Goal: Task Accomplishment & Management: Complete application form

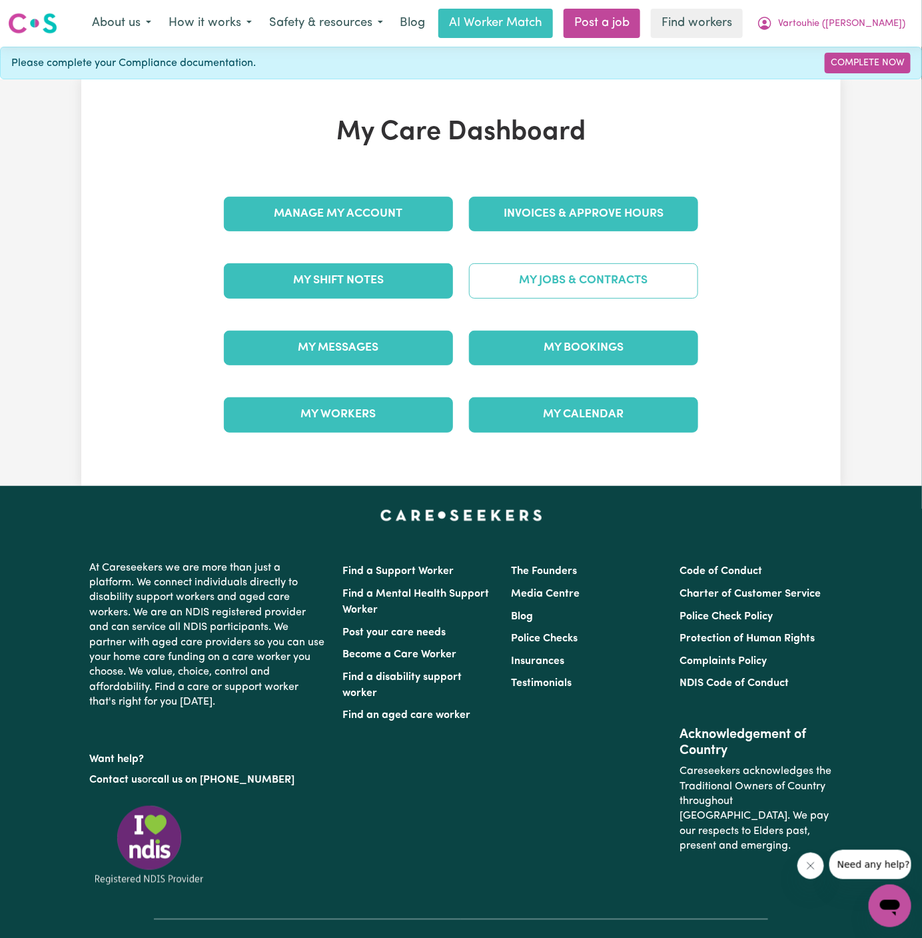
click at [625, 265] on link "My Jobs & Contracts" at bounding box center [583, 280] width 229 height 35
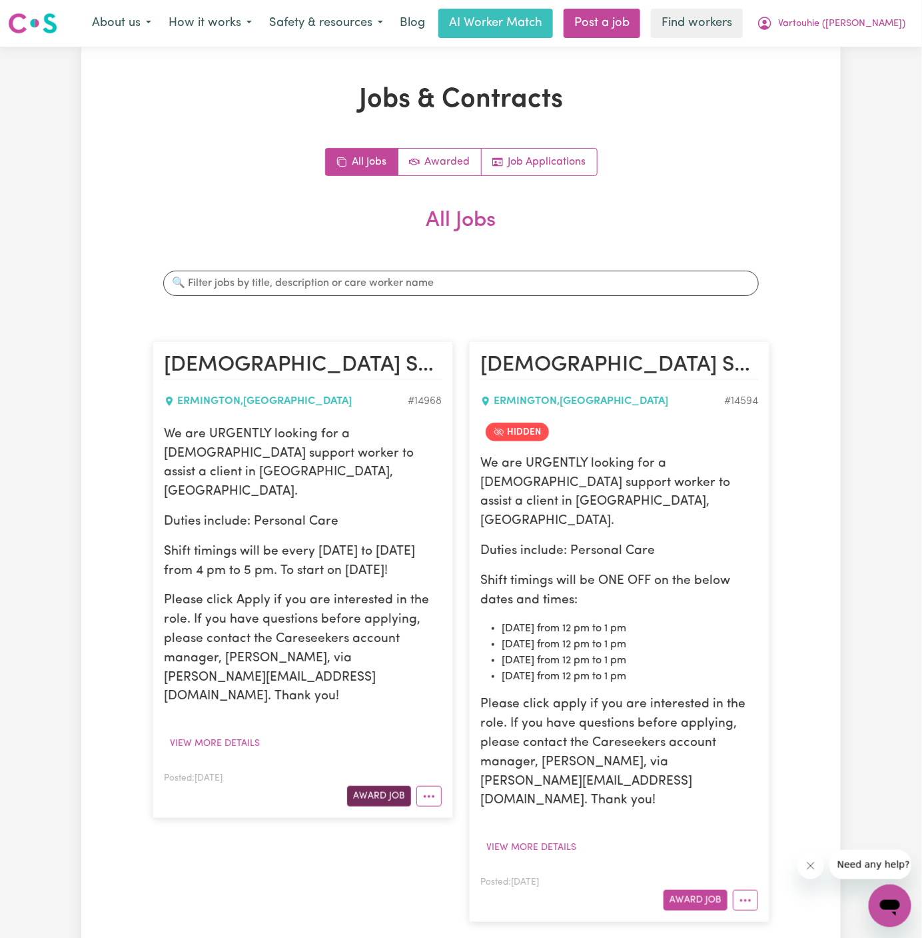
click at [391, 786] on button "Award Job" at bounding box center [379, 796] width 64 height 21
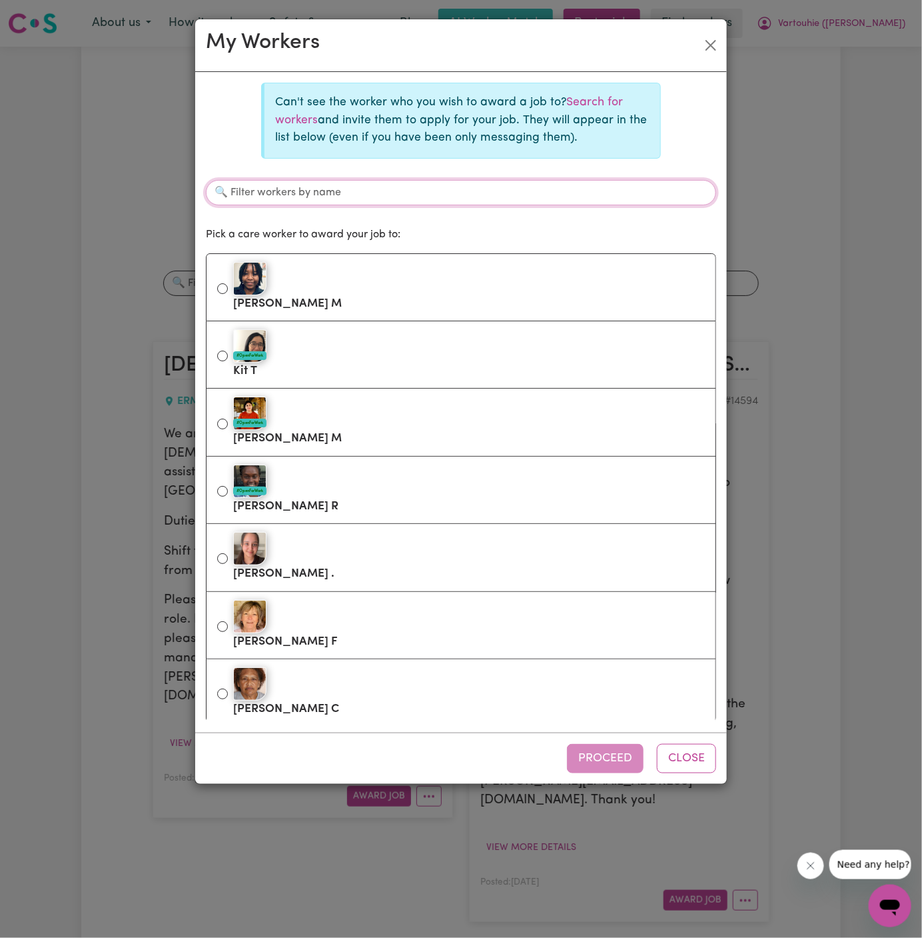
click at [416, 197] on input "Filter workers by name" at bounding box center [461, 192] width 510 height 25
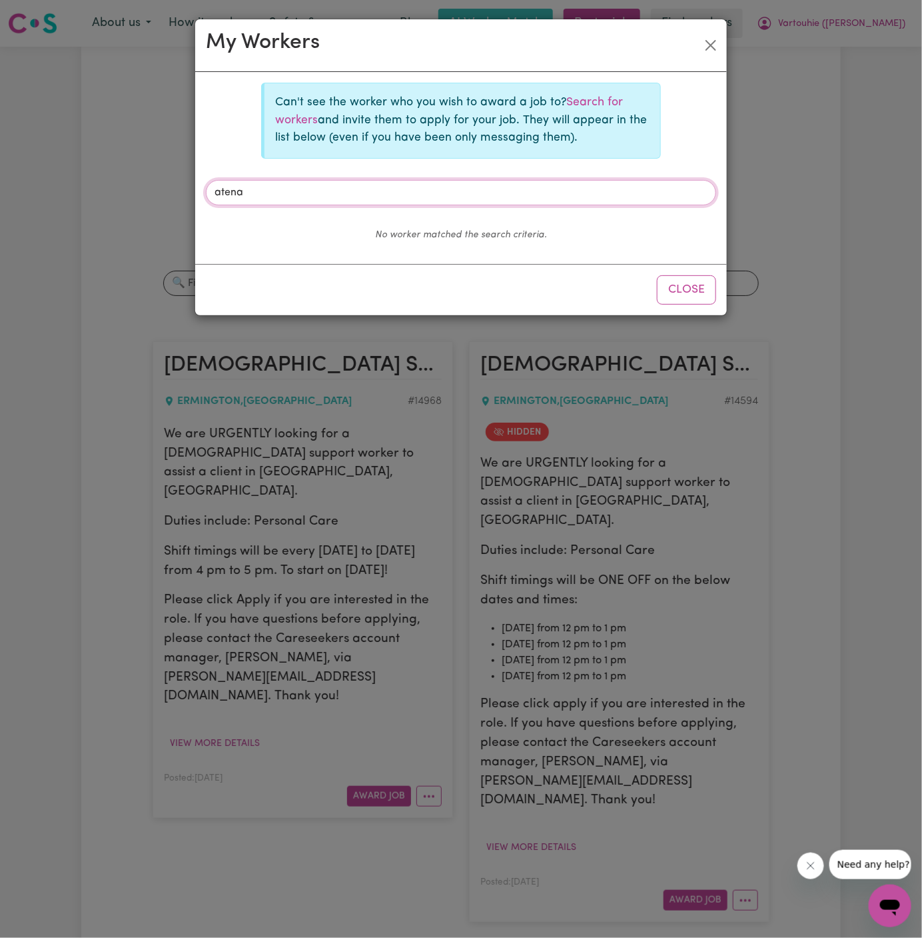
type input "atena"
click at [588, 105] on link "Search for workers" at bounding box center [449, 111] width 348 height 29
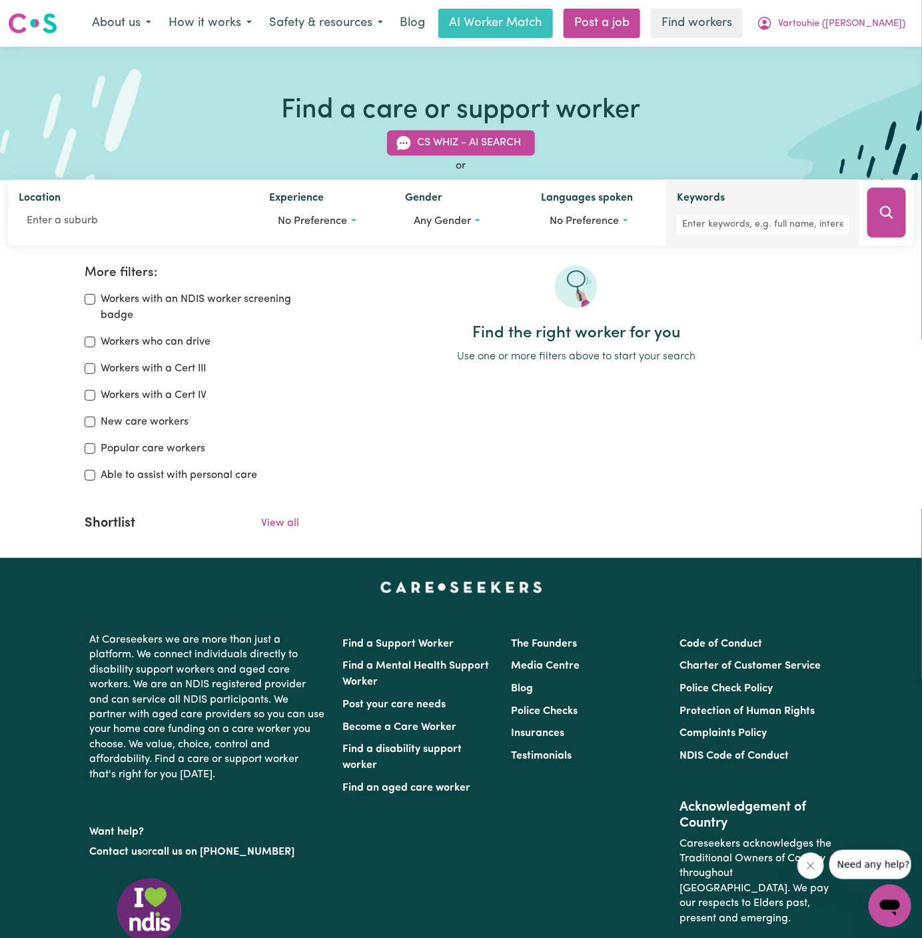
click at [708, 212] on div "Keywords" at bounding box center [763, 213] width 172 height 45
click at [726, 234] on input "Keywords" at bounding box center [763, 225] width 172 height 21
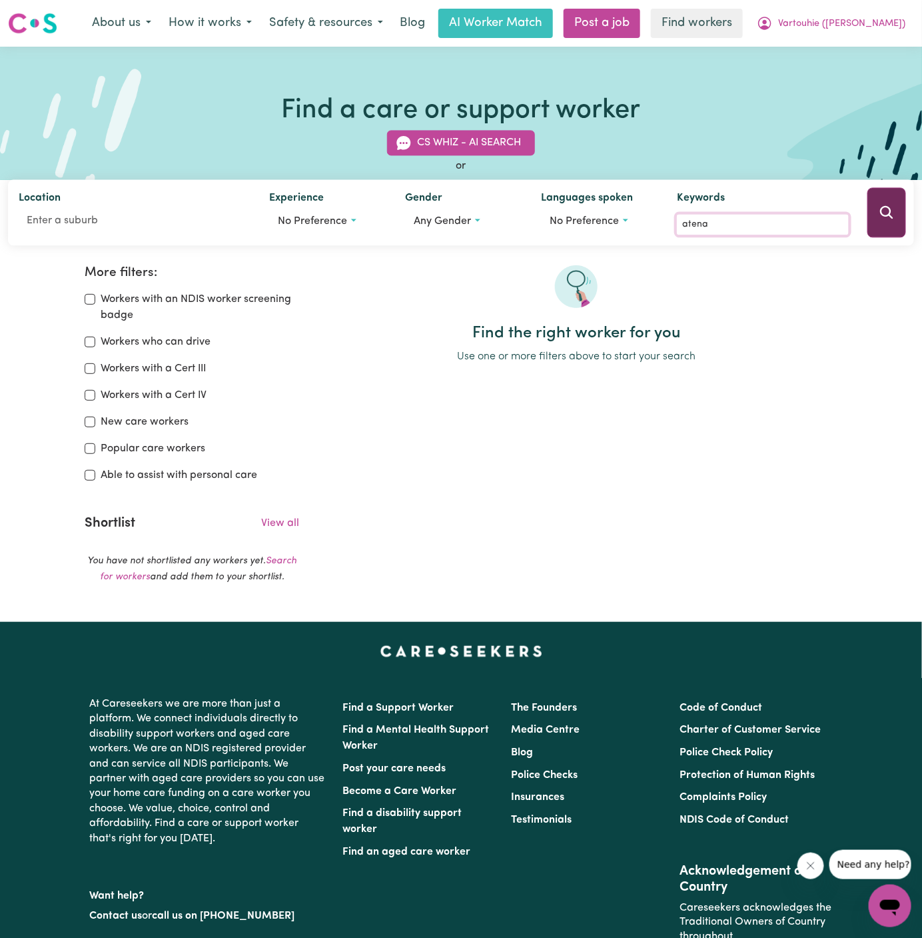
type input "atena"
click at [890, 219] on icon "Search" at bounding box center [887, 213] width 16 height 16
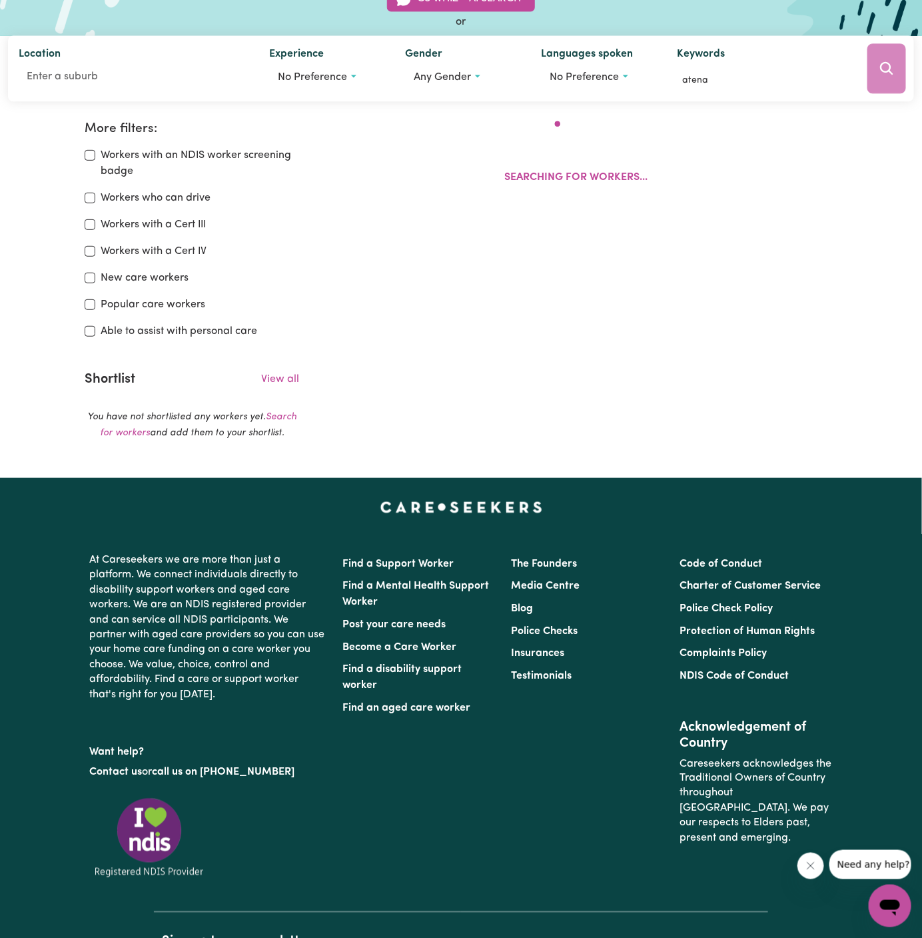
scroll to position [222, 0]
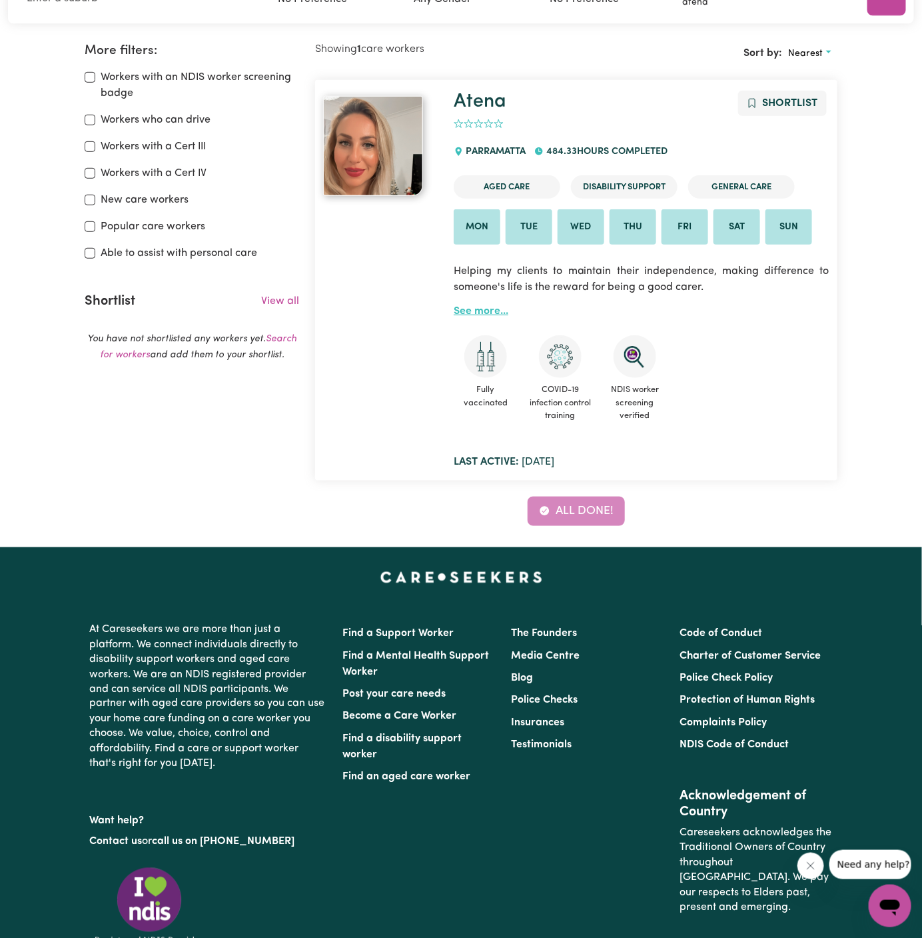
click at [485, 309] on link "See more..." at bounding box center [481, 311] width 55 height 11
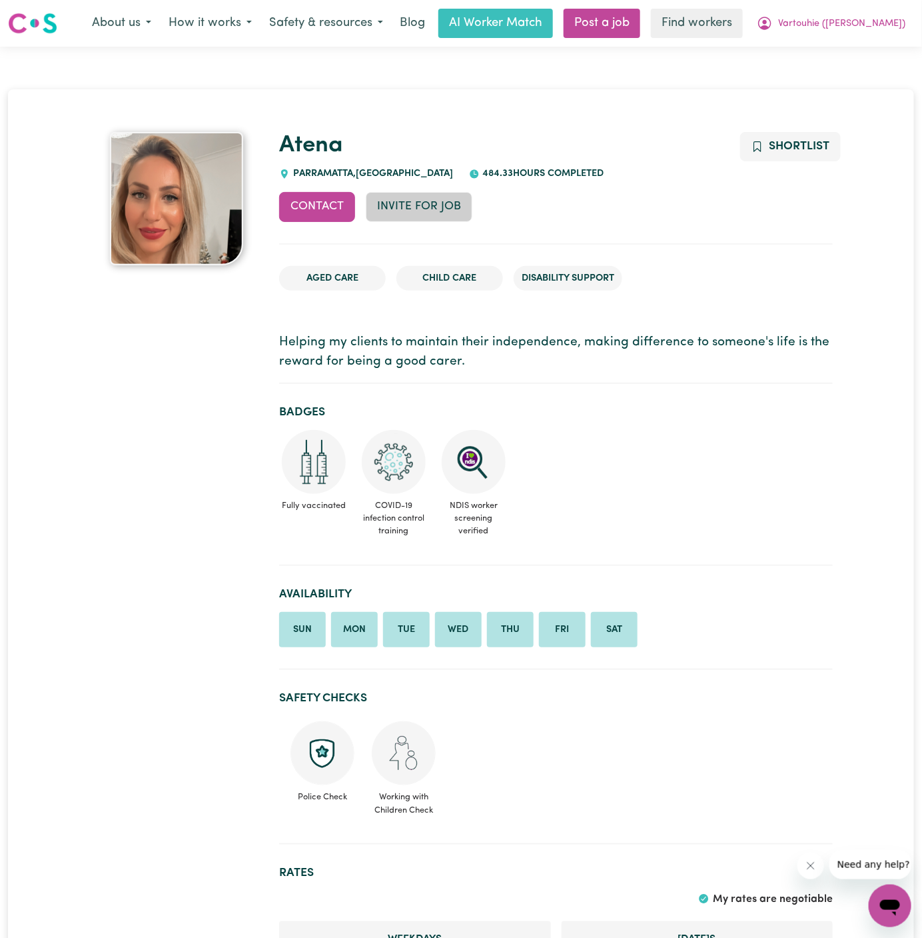
click at [433, 203] on button "Invite for Job" at bounding box center [419, 206] width 107 height 29
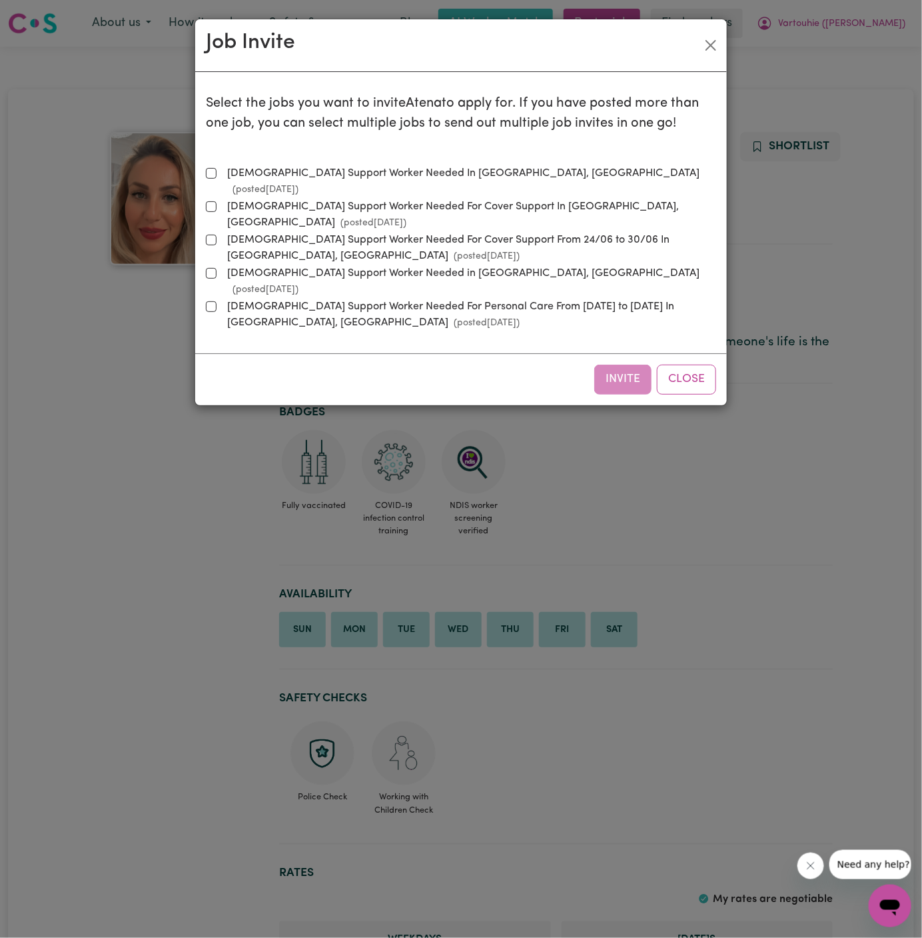
click at [315, 174] on label "[DEMOGRAPHIC_DATA] Support Worker Needed In [GEOGRAPHIC_DATA], [GEOGRAPHIC_DATA…" at bounding box center [469, 181] width 494 height 32
click at [217, 174] on input "[DEMOGRAPHIC_DATA] Support Worker Needed In [GEOGRAPHIC_DATA], [GEOGRAPHIC_DATA…" at bounding box center [211, 173] width 11 height 11
checkbox input "true"
click at [624, 364] on button "Invite" at bounding box center [622, 378] width 57 height 29
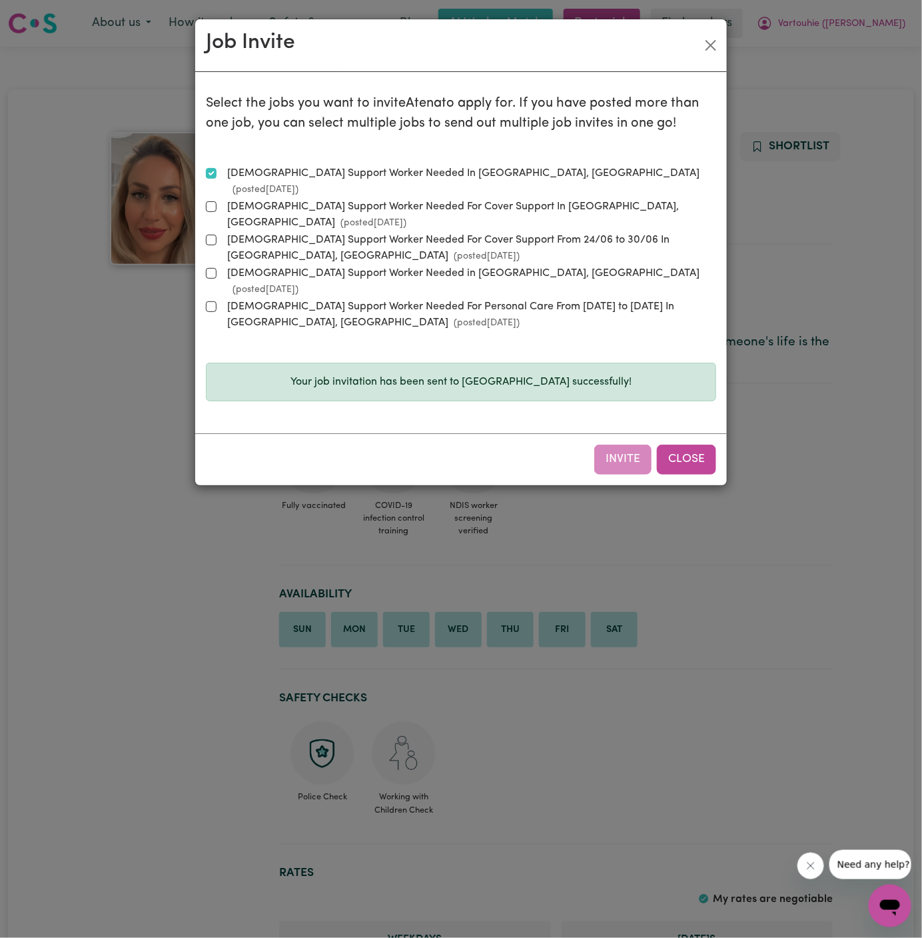
click at [708, 444] on button "Close" at bounding box center [686, 458] width 59 height 29
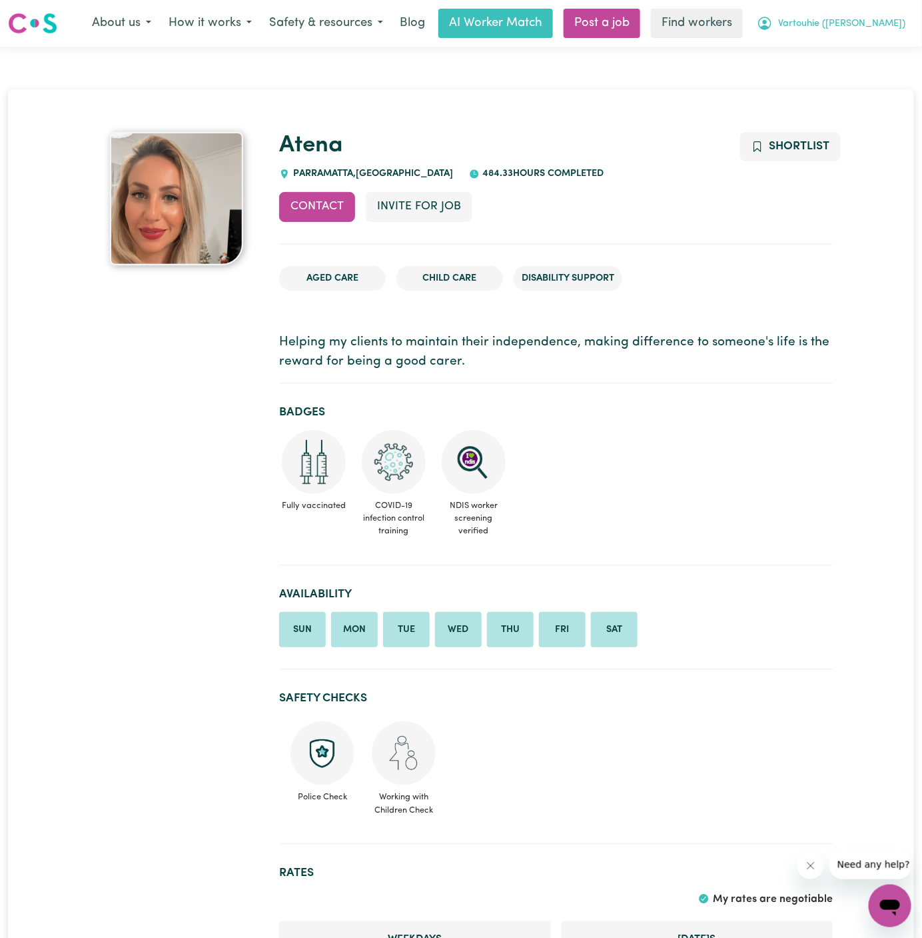
click at [863, 16] on button "Vartouhie ([PERSON_NAME])" at bounding box center [831, 23] width 166 height 28
click at [861, 40] on link "My Dashboard" at bounding box center [860, 51] width 105 height 25
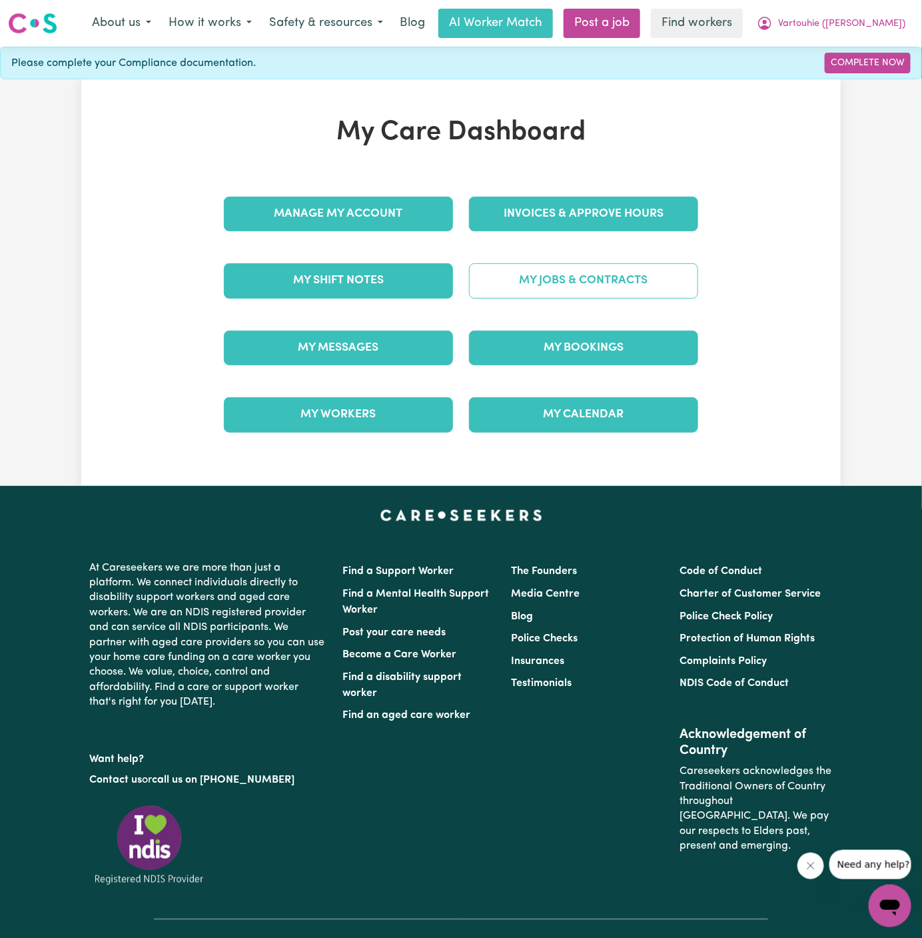
click at [573, 283] on link "My Jobs & Contracts" at bounding box center [583, 280] width 229 height 35
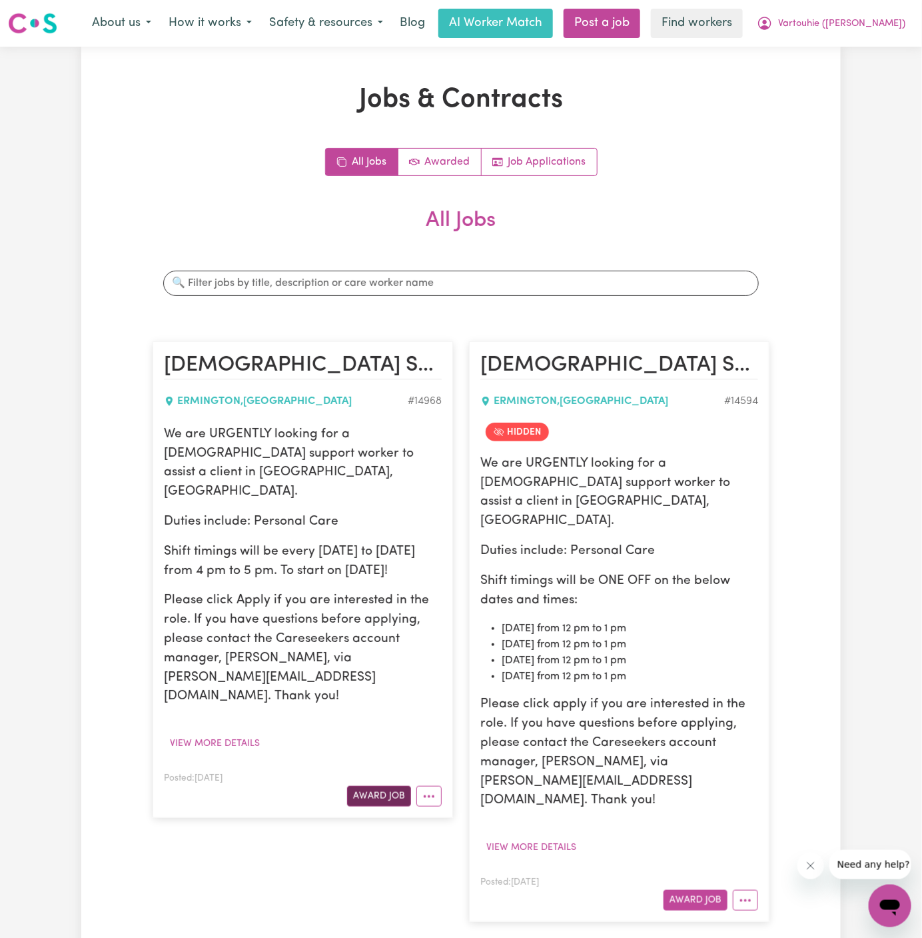
click at [383, 786] on button "Award Job" at bounding box center [379, 796] width 64 height 21
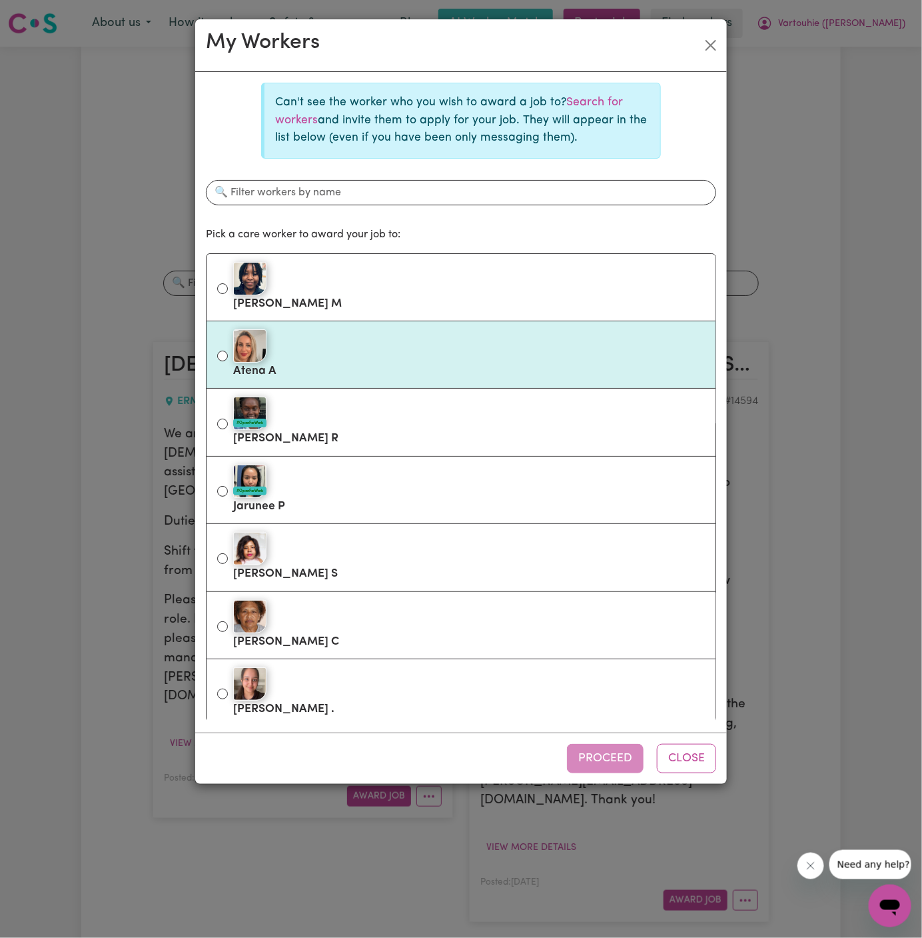
click at [382, 349] on div at bounding box center [469, 345] width 472 height 33
click at [228, 350] on input "Atena A" at bounding box center [222, 355] width 11 height 11
radio input "true"
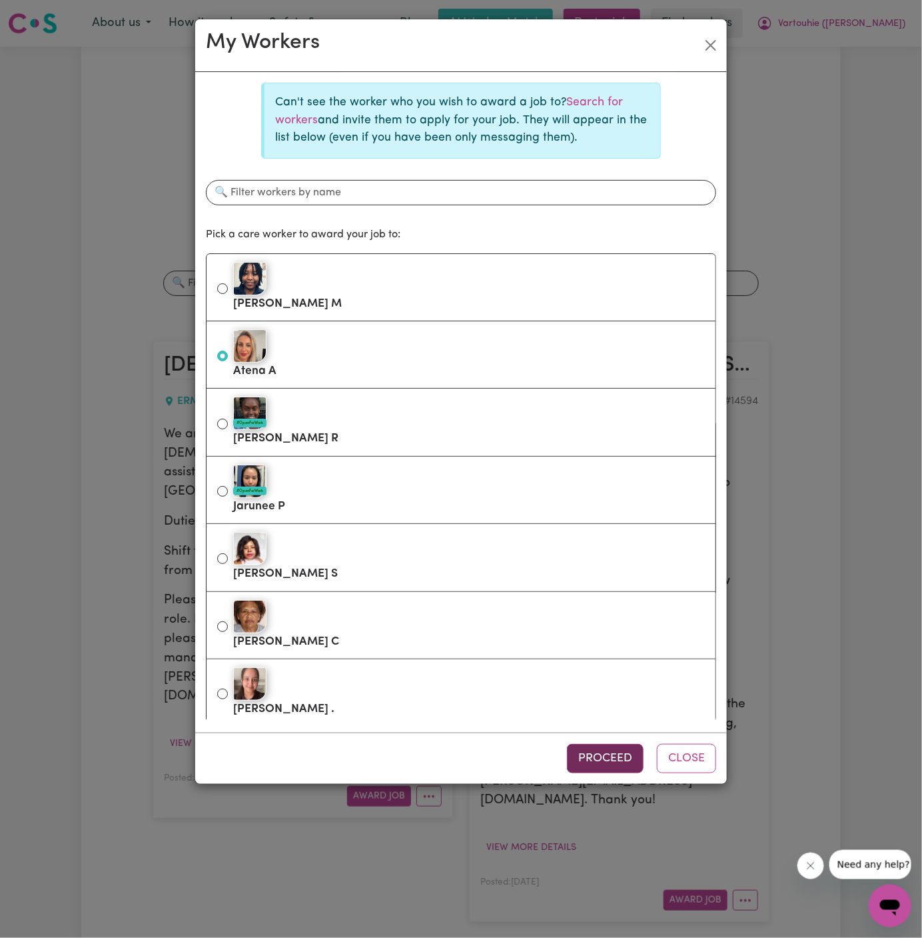
click at [608, 759] on button "Proceed" at bounding box center [605, 758] width 77 height 29
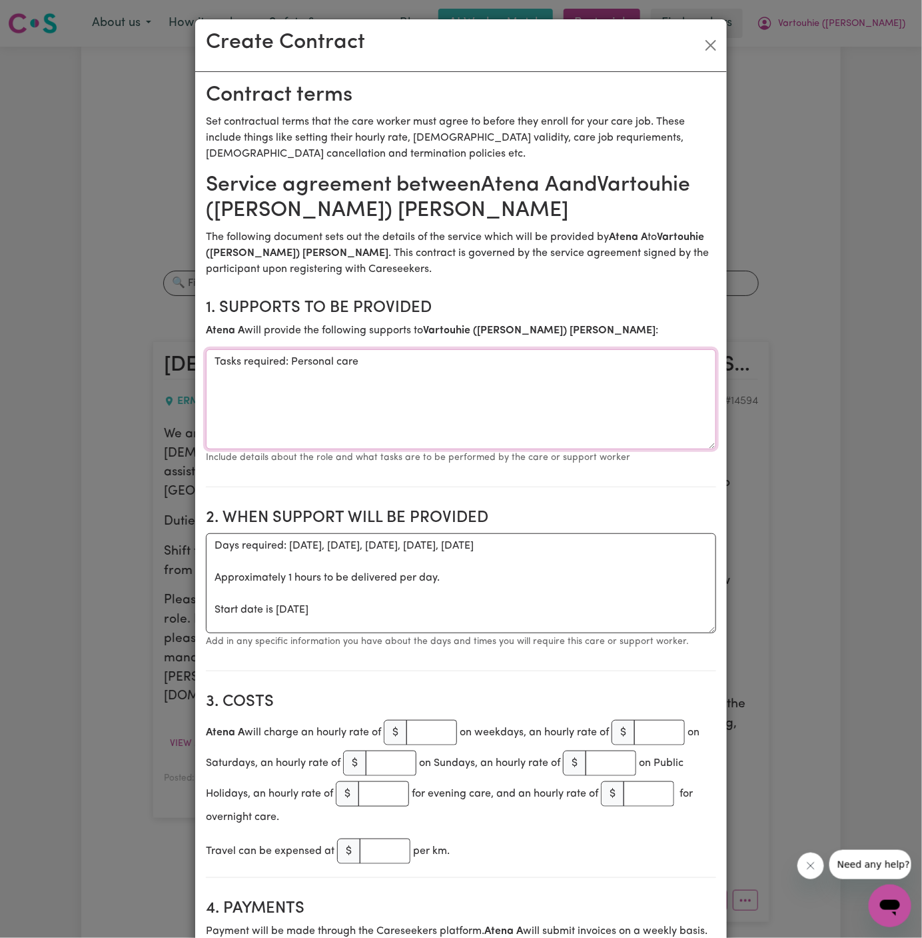
drag, startPoint x: 287, startPoint y: 360, endPoint x: 139, endPoint y: 360, distance: 147.9
click at [139, 360] on div "Create Contract Contract terms Set contractual terms that the care worker must …" at bounding box center [461, 469] width 922 height 938
type textarea "Personal care"
click at [261, 630] on textarea "Days required: [DATE], [DATE], [DATE], [DATE], [DATE] Approximately 1 hours to …" at bounding box center [461, 583] width 510 height 100
drag, startPoint x: 213, startPoint y: 608, endPoint x: 207, endPoint y: 530, distance: 78.2
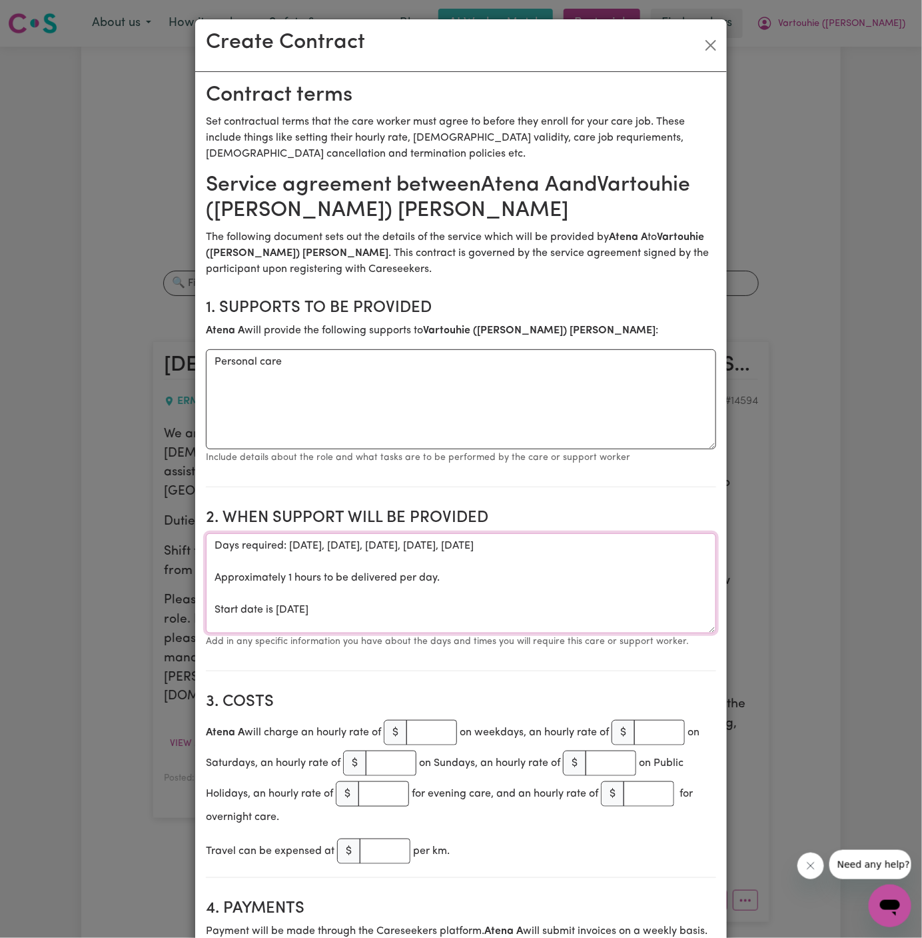
click at [207, 530] on section "2. When support will be provided When support will be provided Days required: […" at bounding box center [461, 584] width 510 height 173
click at [283, 547] on textarea "Start date is [DATE]" at bounding box center [461, 583] width 510 height 100
click at [345, 548] on textarea "Start date is [DATE]" at bounding box center [461, 583] width 510 height 100
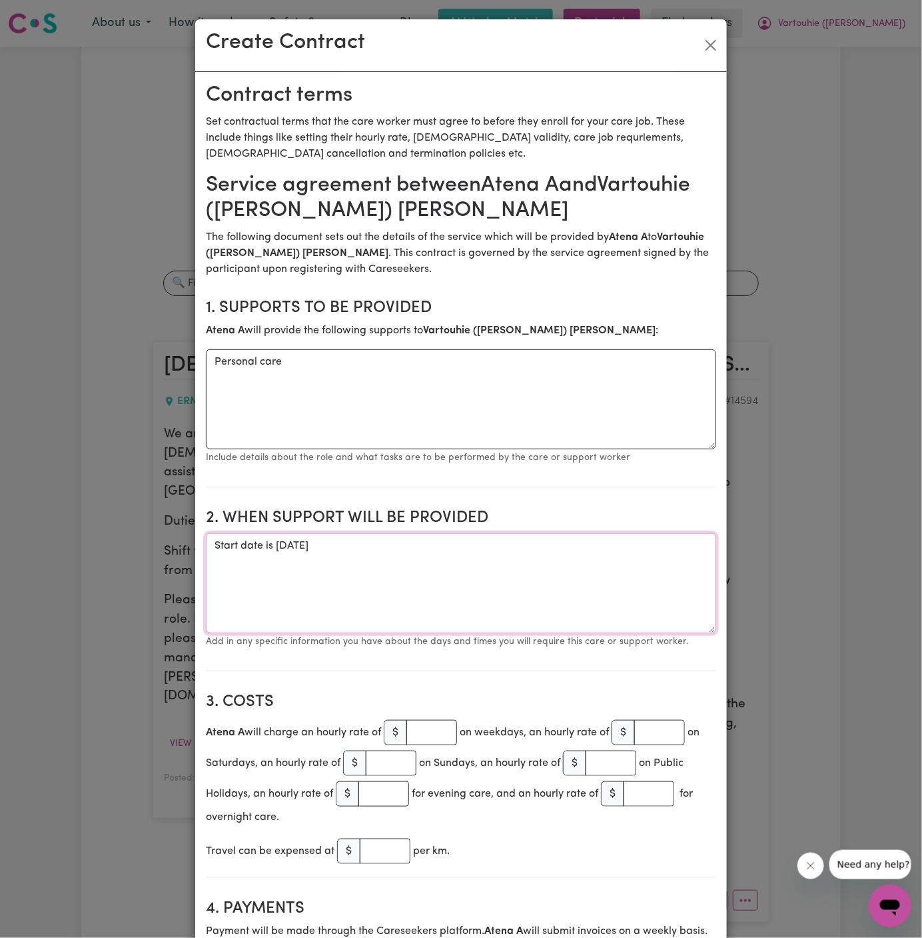
click at [430, 548] on textarea "Start date is [DATE]" at bounding box center [461, 583] width 510 height 100
click at [283, 548] on textarea "Start date is [DATE] Weekly [DATE], [GEOGRAPHIC_DATA], [DATE] and [DATE] from 4…" at bounding box center [461, 583] width 510 height 100
click at [381, 581] on textarea "Start date is [DATE] Weekly [DATE], [GEOGRAPHIC_DATA], [DATE] and [DATE] from 4…" at bounding box center [461, 583] width 510 height 100
click at [335, 558] on textarea "Start date is [DATE] Weekly [DATE], [GEOGRAPHIC_DATA], [DATE] and [DATE] from 4…" at bounding box center [461, 583] width 510 height 100
click at [325, 558] on textarea "Start date is [DATE] Weekly [DATE], [GEOGRAPHIC_DATA], [DATE] and [DATE] from 4…" at bounding box center [461, 583] width 510 height 100
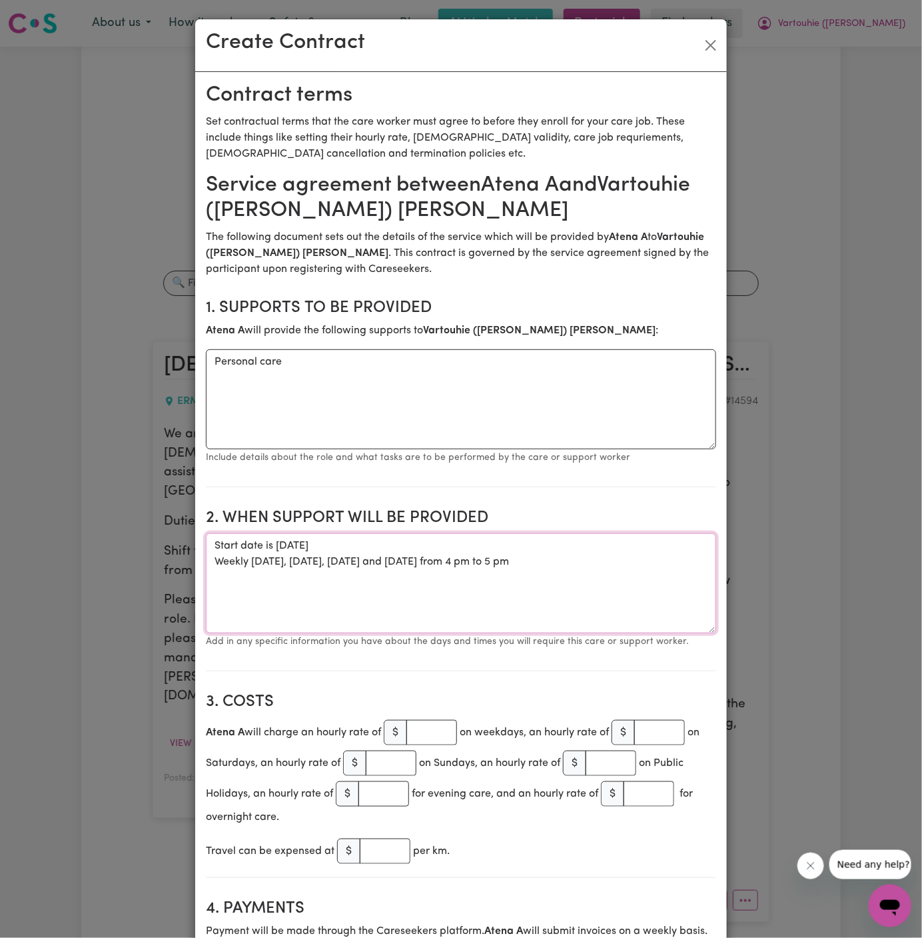
click at [396, 578] on textarea "Start date is [DATE] Weekly [DATE], [DATE], [DATE] and [DATE] from 4 pm to 5 pm" at bounding box center [461, 583] width 510 height 100
click at [466, 548] on textarea "Start date is [DATE] Weekly [DATE], [DATE], [DATE] and [DATE] from 4 pm to 5 pm" at bounding box center [461, 583] width 510 height 100
click at [566, 556] on textarea "Start date is [DATE] Weekly [DATE], [DATE], [DATE] and [DATE] from 4 pm to 5 pm" at bounding box center [461, 583] width 510 height 100
type textarea "Start date is [DATE] Weekly [DATE], [DATE], [DATE] and [DATE] from 4 pm to 5 pm"
click at [429, 742] on input "number" at bounding box center [431, 732] width 51 height 25
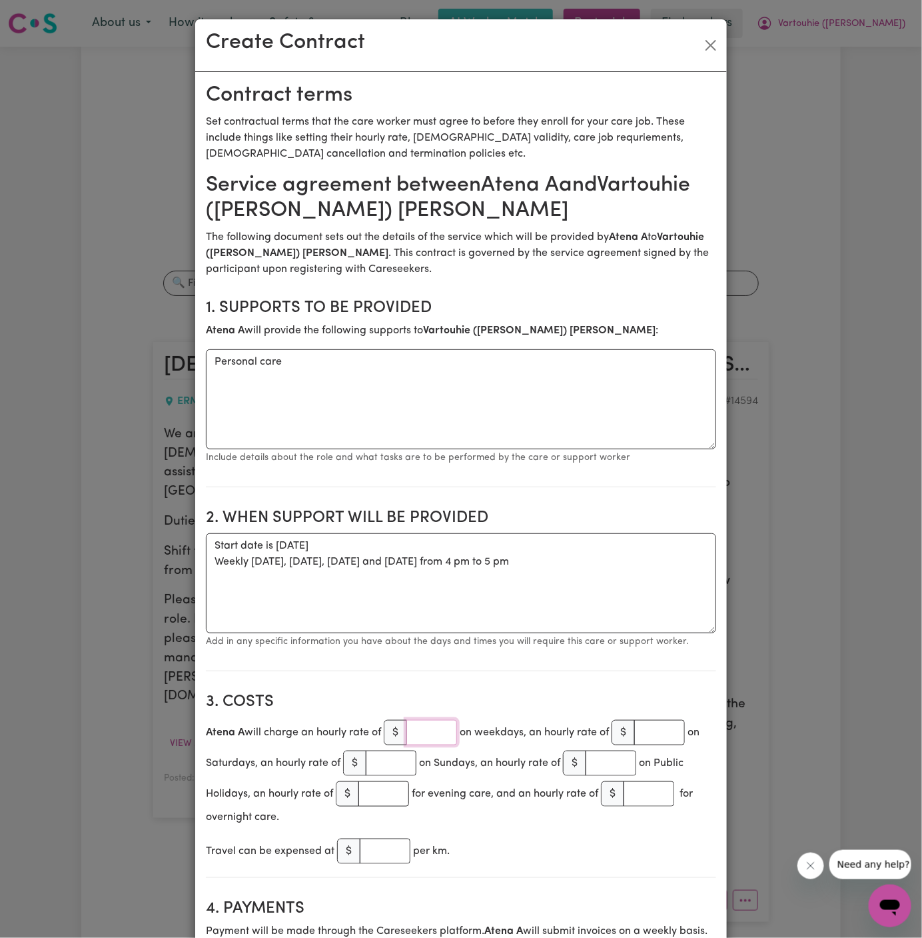
click at [422, 733] on input "number" at bounding box center [431, 732] width 51 height 25
type input "65"
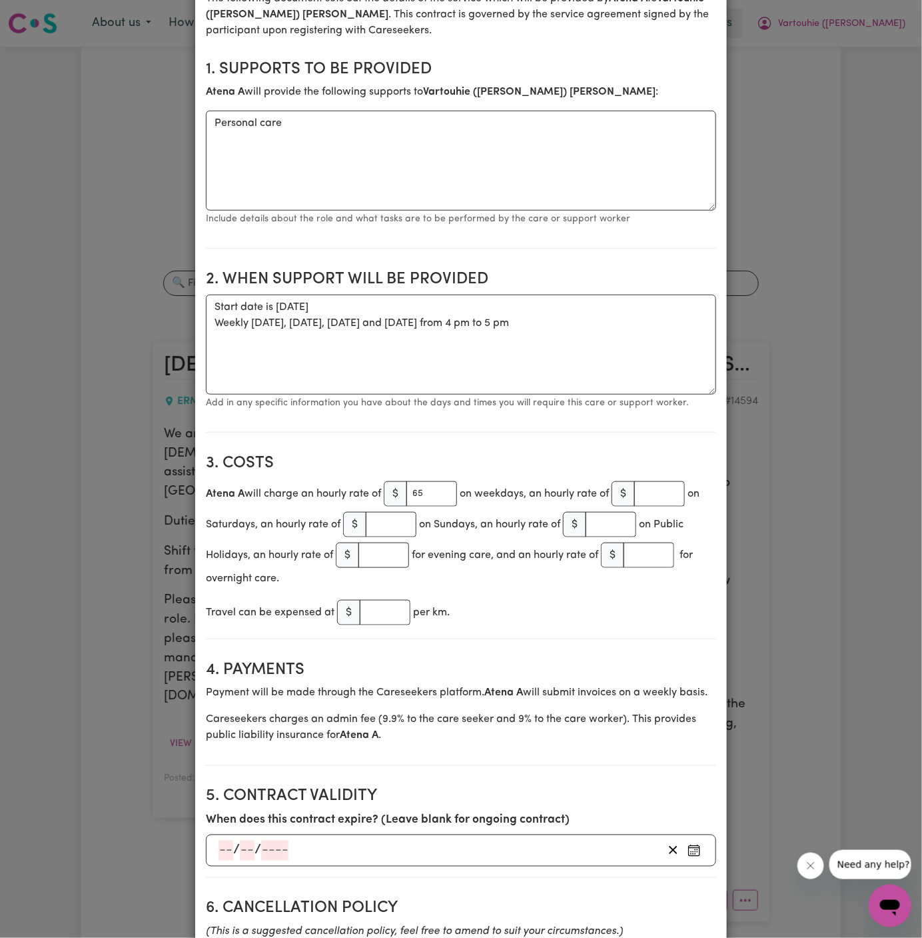
scroll to position [358, 0]
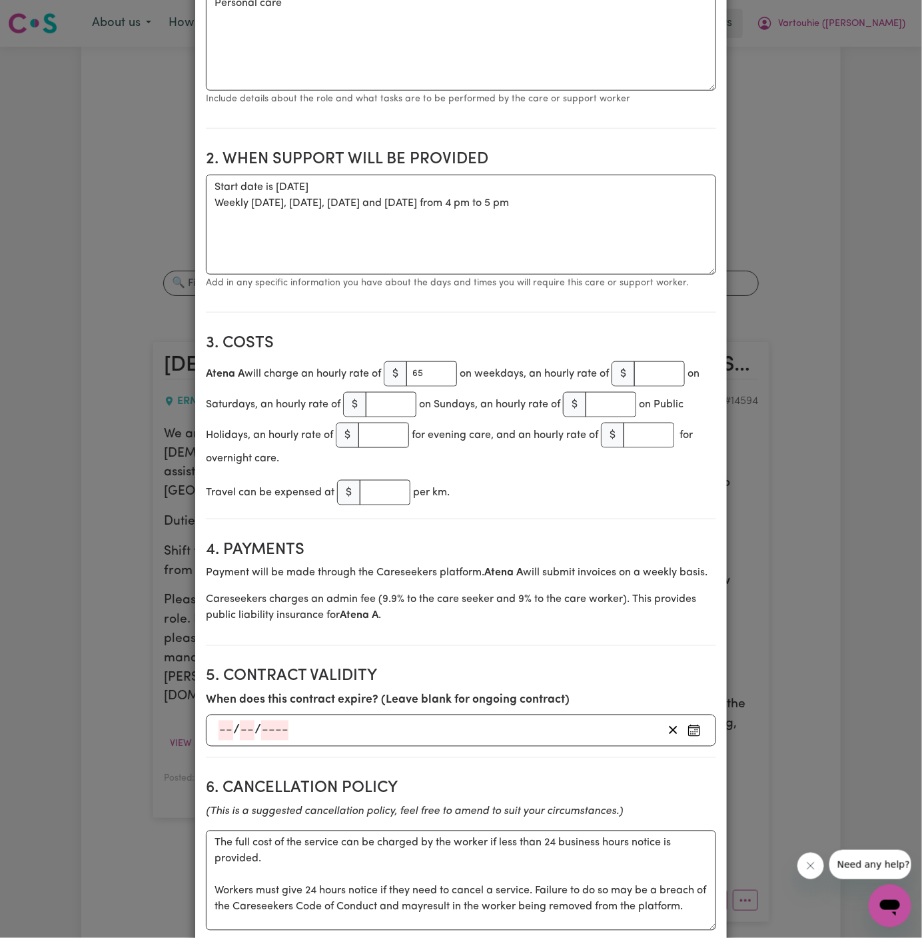
click at [567, 540] on h2 "4. Payments" at bounding box center [461, 549] width 510 height 19
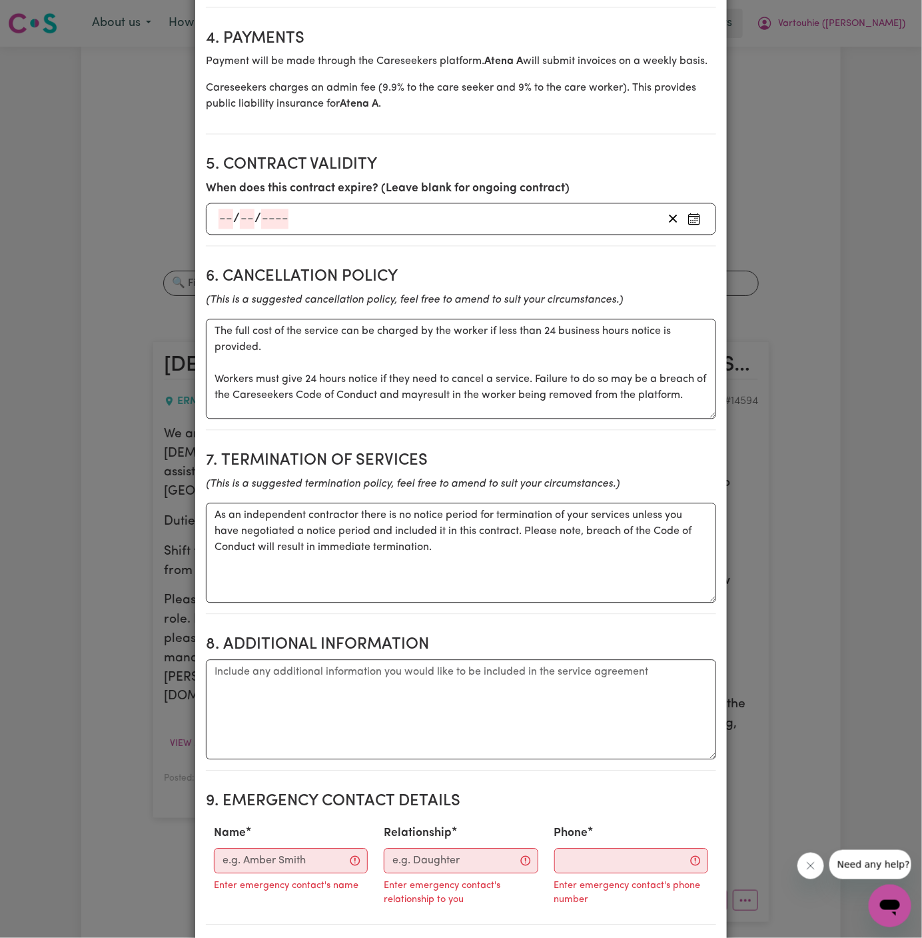
scroll to position [1032, 0]
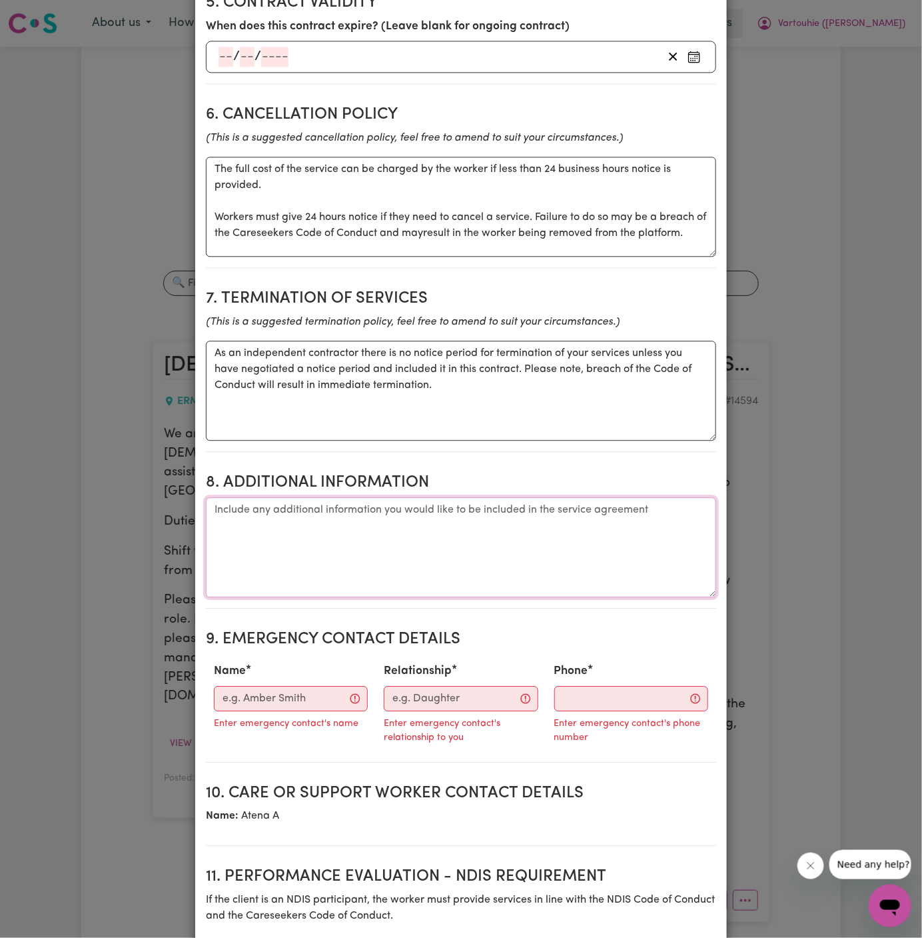
click at [428, 514] on textarea "Additional information" at bounding box center [461, 547] width 510 height 100
paste textarea "Client: Address: [STREET_ADDRESS][PERSON_NAME], access is via the corner is [GE…"
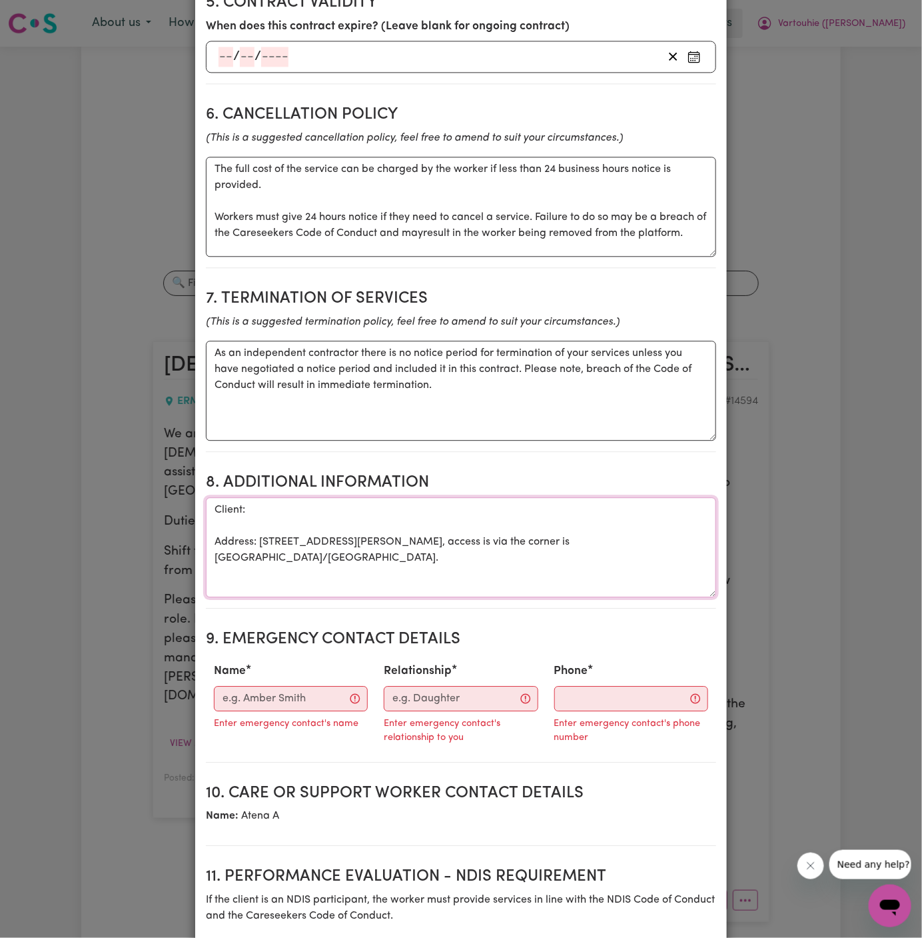
click at [217, 540] on textarea "Client: Address: [STREET_ADDRESS][PERSON_NAME], access is via the corner is [GE…" at bounding box center [461, 547] width 510 height 100
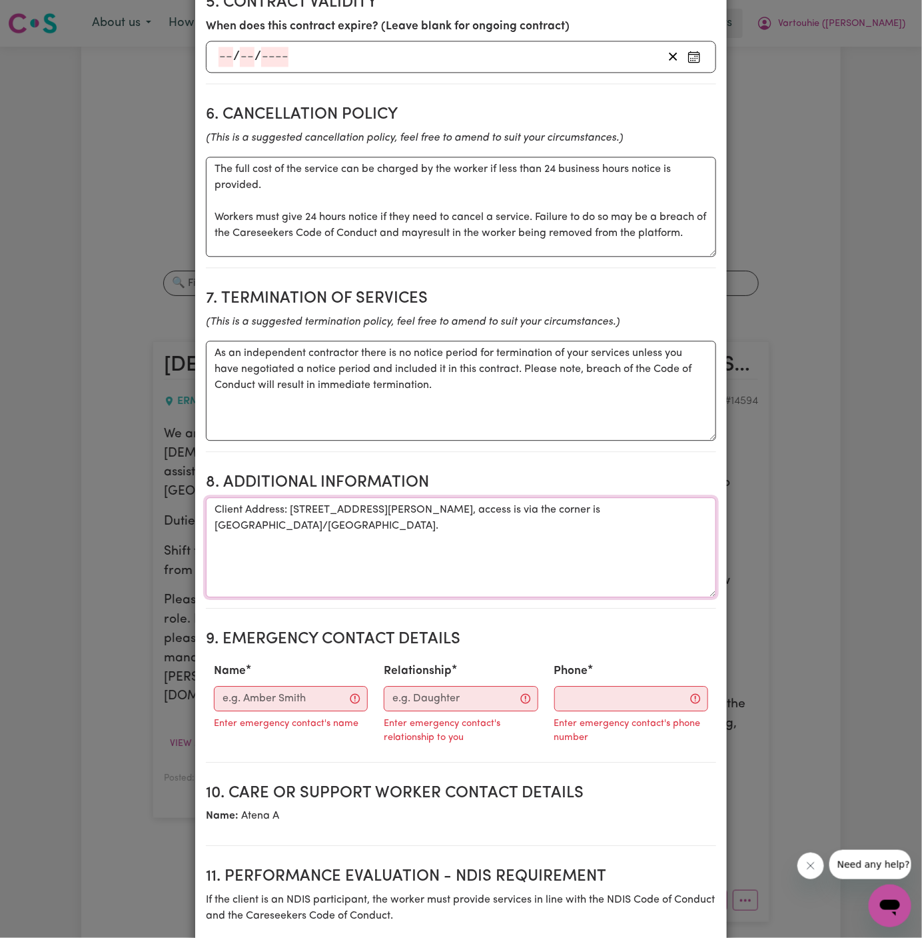
click at [291, 568] on textarea "Client Address: [STREET_ADDRESS][PERSON_NAME], access is via the corner is [GEO…" at bounding box center [461, 547] width 510 height 100
click at [412, 511] on textarea "Client Address: [STREET_ADDRESS][PERSON_NAME], access is via the corner is [GEO…" at bounding box center [461, 547] width 510 height 100
click at [534, 532] on textarea "Client Address: [STREET_ADDRESS][PERSON_NAME], access is via the corner is [PER…" at bounding box center [461, 547] width 510 height 100
click at [439, 504] on textarea "Client Address: [STREET_ADDRESS][PERSON_NAME], access is via the corner is [PER…" at bounding box center [461, 547] width 510 height 100
click at [452, 522] on textarea "Client Address: [STREET_ADDRESS][PERSON_NAME] access is via the corner is [PERS…" at bounding box center [461, 547] width 510 height 100
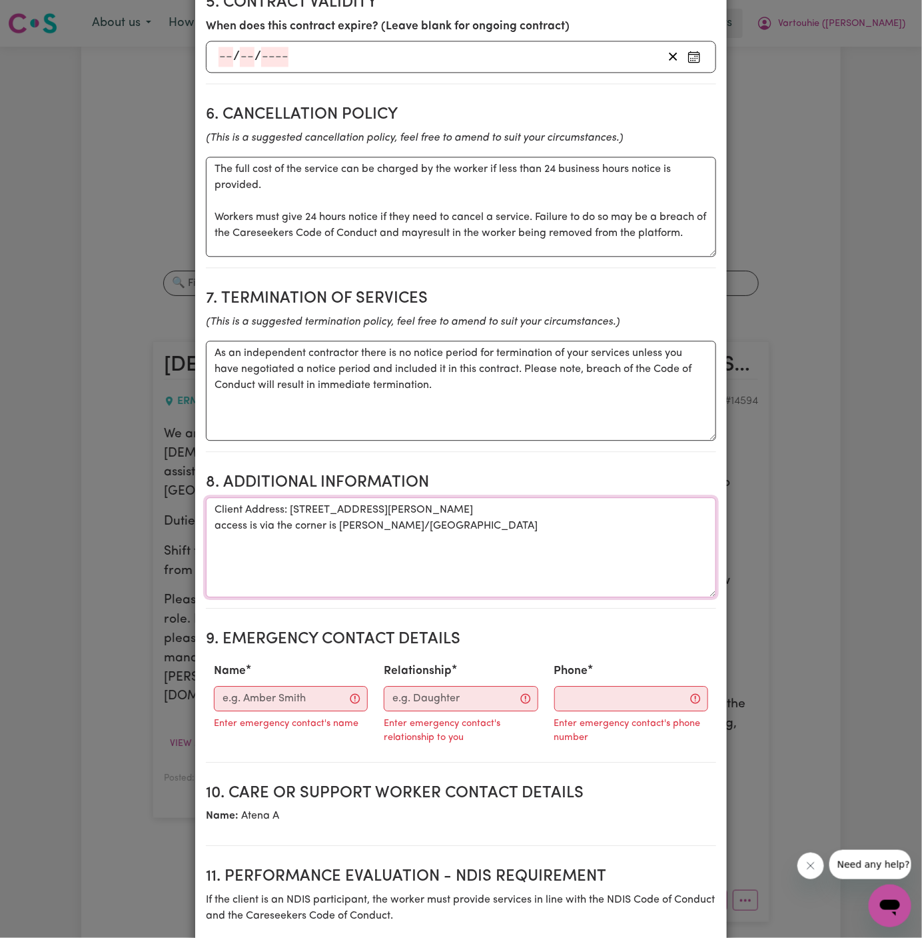
click at [452, 522] on textarea "Client Address: [STREET_ADDRESS][PERSON_NAME] access is via the corner is [PERS…" at bounding box center [461, 547] width 510 height 100
click at [480, 525] on textarea "Client Address: [STREET_ADDRESS][PERSON_NAME] access is via the corner is [PERS…" at bounding box center [461, 547] width 510 height 100
click at [217, 528] on textarea "Client Address: [STREET_ADDRESS][PERSON_NAME] access is via the corner is [PERS…" at bounding box center [461, 547] width 510 height 100
click at [303, 535] on textarea "Client Address: [STREET_ADDRESS][PERSON_NAME] note: access is via the corner is…" at bounding box center [461, 547] width 510 height 100
click at [214, 526] on textarea "Client Address: [STREET_ADDRESS][PERSON_NAME] note: access is via the corner is…" at bounding box center [461, 547] width 510 height 100
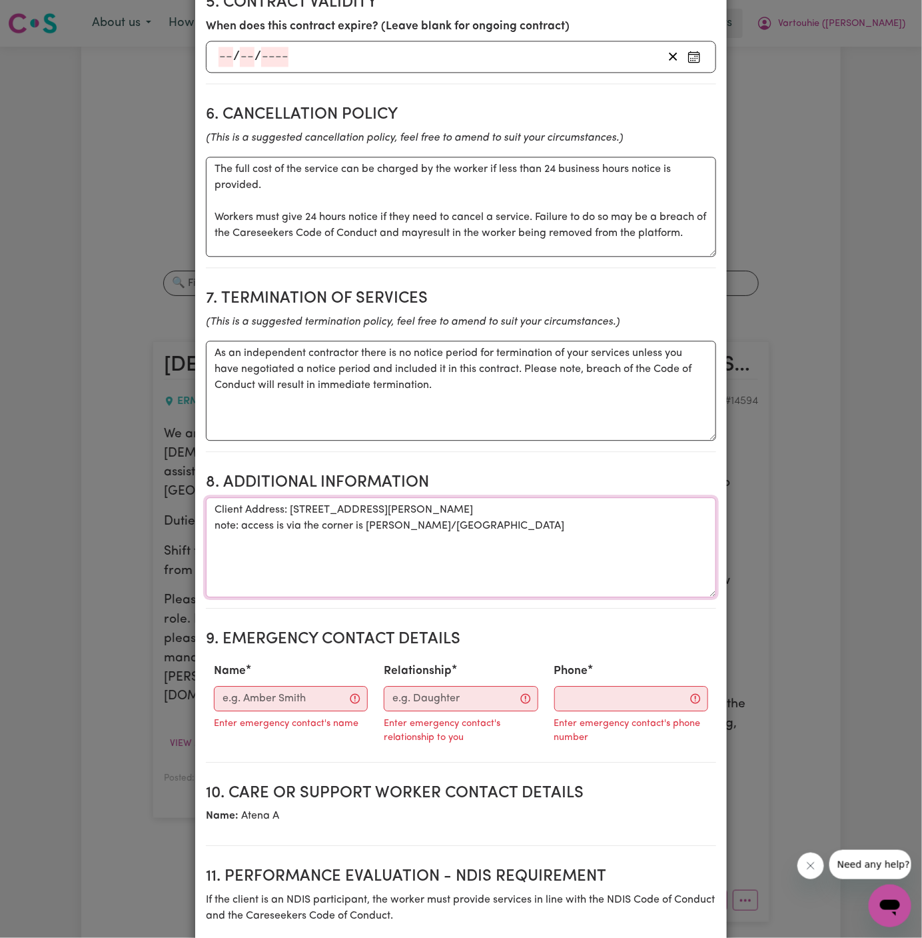
click at [214, 526] on textarea "Client Address: [STREET_ADDRESS][PERSON_NAME] note: access is via the corner is…" at bounding box center [461, 547] width 510 height 100
click at [374, 535] on textarea "Client Address: [STREET_ADDRESS][PERSON_NAME] note: access is via the corner is…" at bounding box center [461, 547] width 510 height 100
type textarea "Client Address: [STREET_ADDRESS][PERSON_NAME] note: access is via the corner is…"
click at [253, 697] on input "Name" at bounding box center [291, 698] width 154 height 25
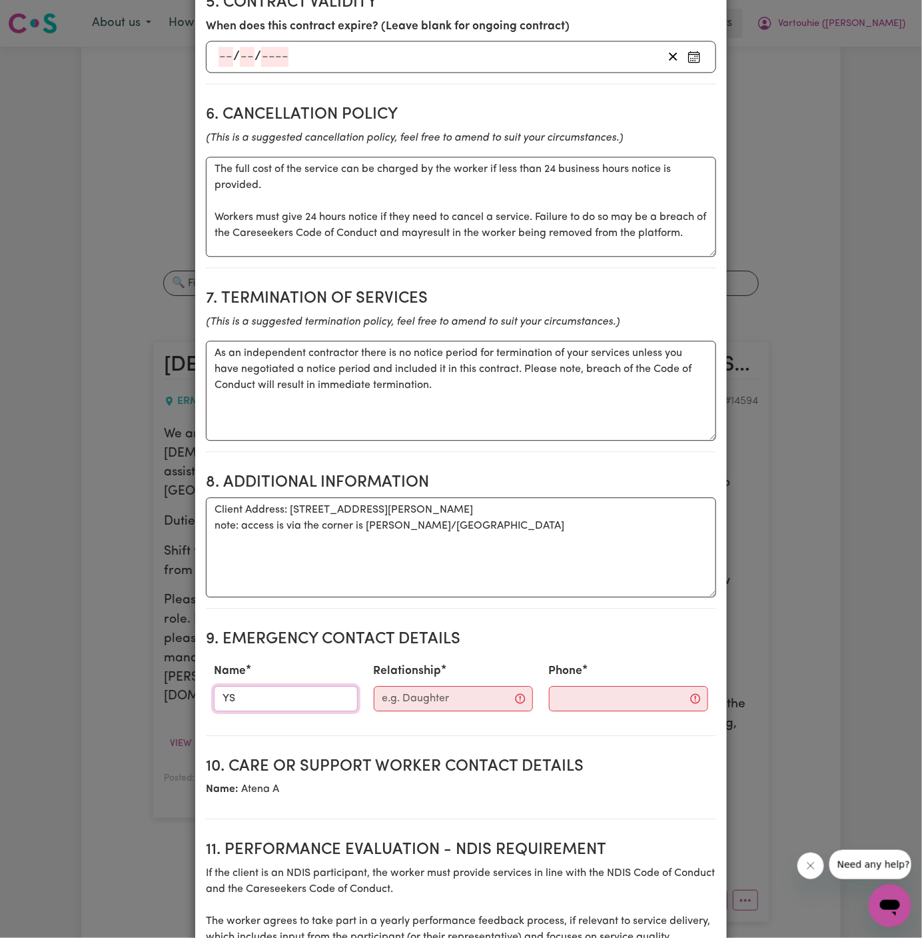
type input "Yourside"
click at [395, 702] on input "Relationship" at bounding box center [453, 698] width 159 height 25
type input "h"
type input "YS HCP Scheduler"
click at [536, 686] on input "Phone" at bounding box center [616, 698] width 161 height 25
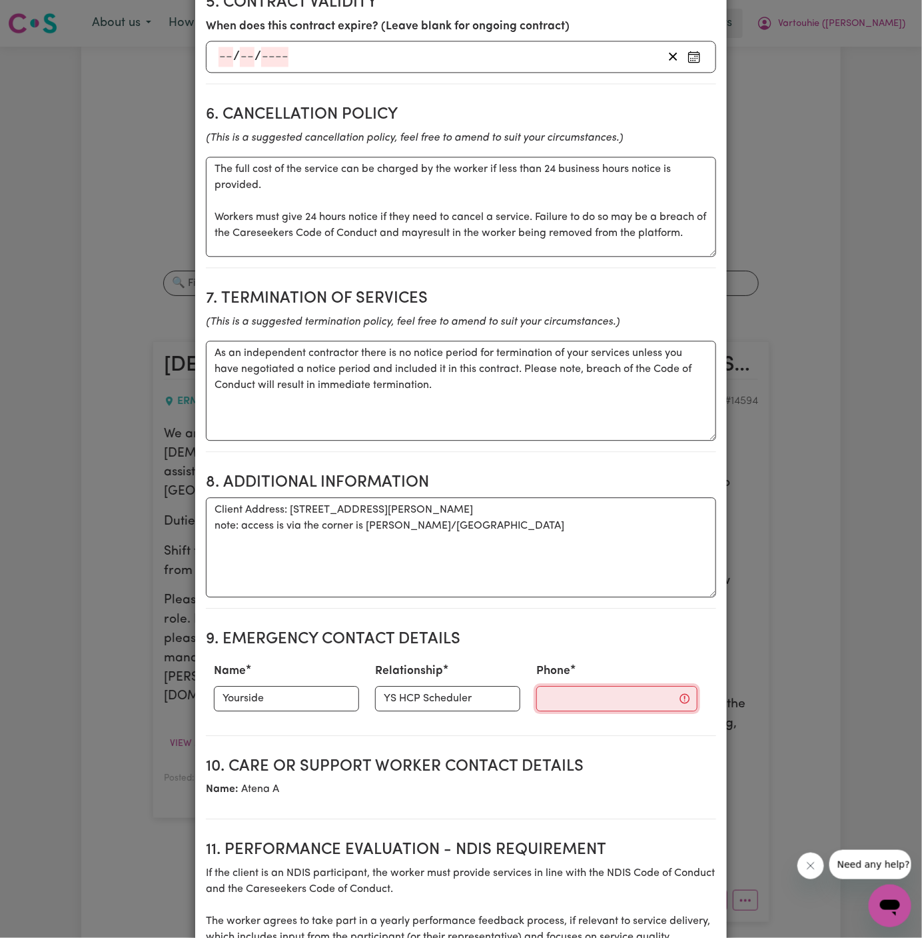
paste input "during work hours 1300 134 332; After hours 0402 357 994."
type input "during work hours 1300 134 332; After hours 0402 357 994."
click at [486, 360] on textarea "As an independent contractor there is no notice period for termination of your …" at bounding box center [461, 390] width 510 height 100
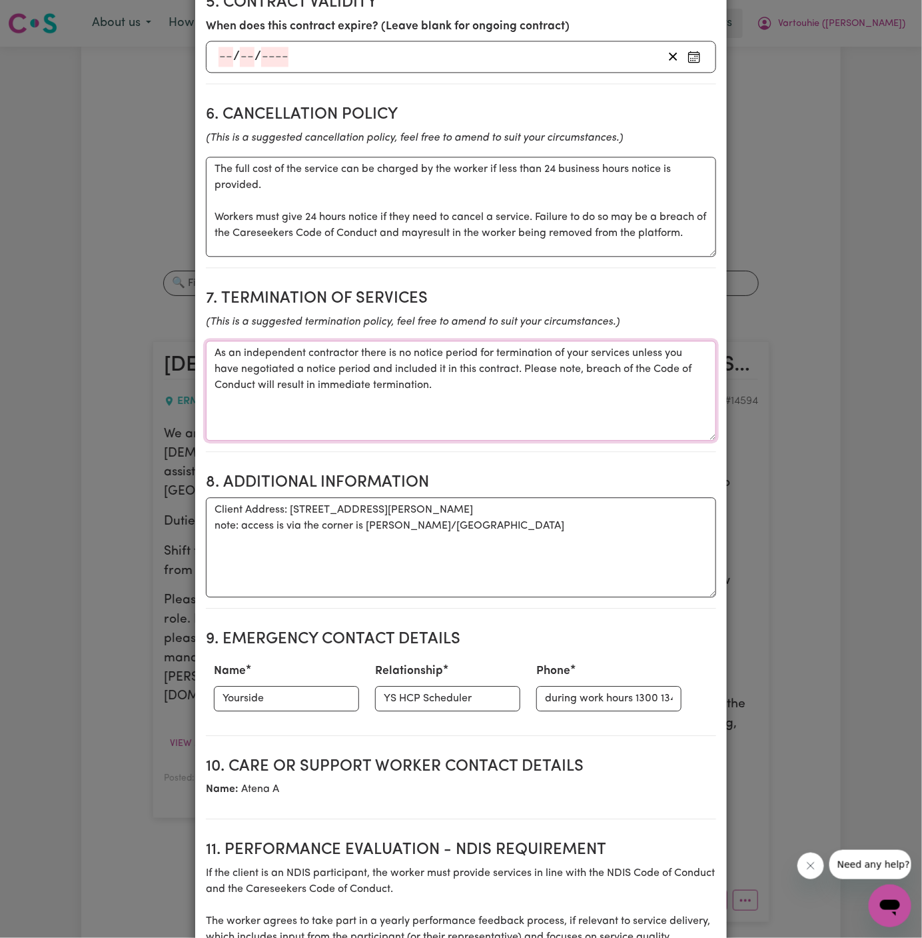
click at [555, 374] on textarea "As an independent contractor there is no notice period for termination of your …" at bounding box center [461, 390] width 510 height 100
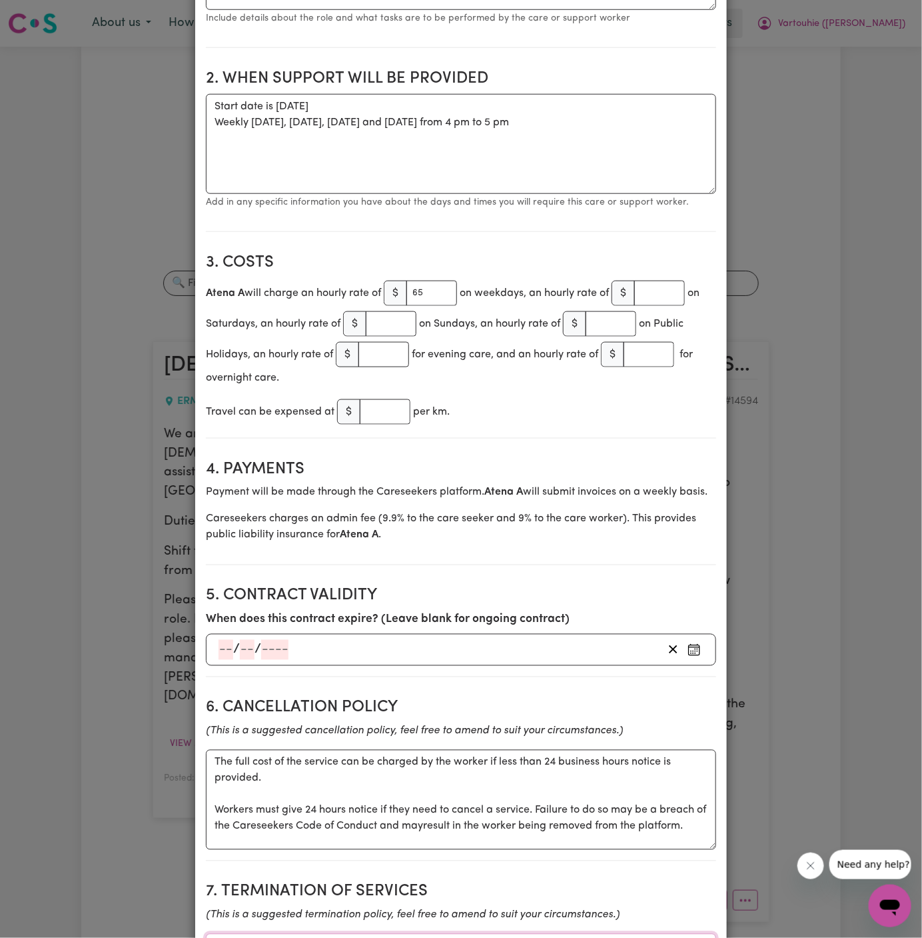
scroll to position [435, 0]
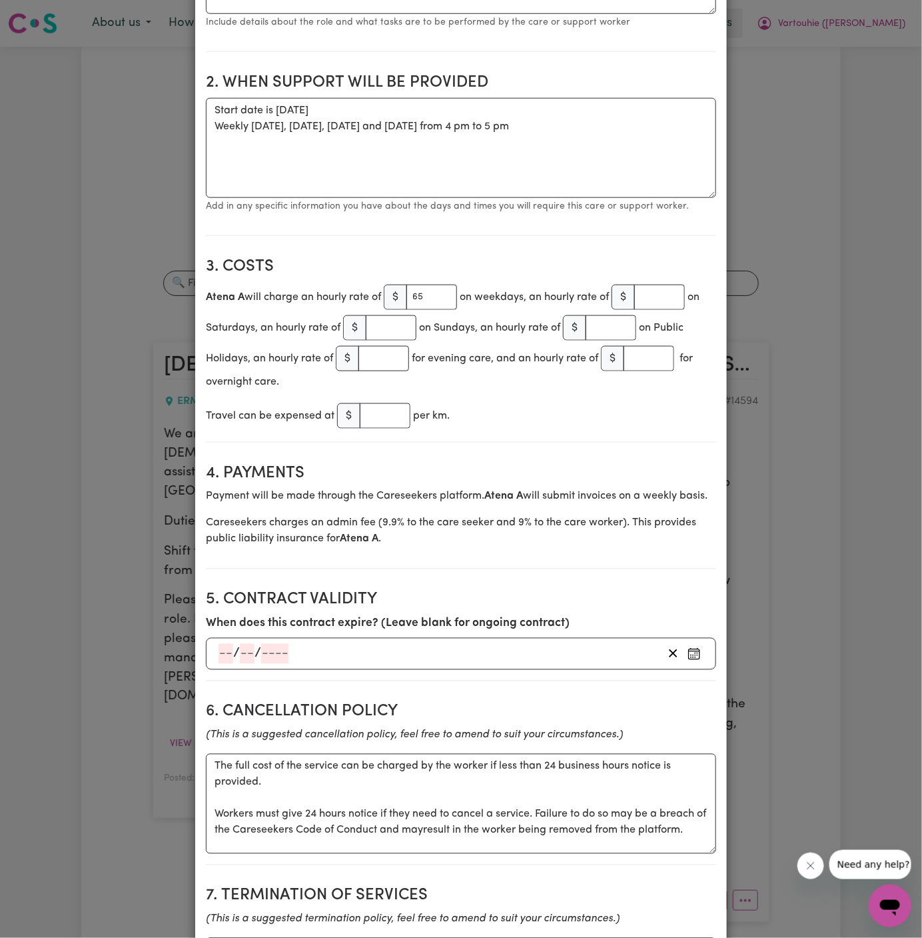
click at [599, 520] on p "Careseekers charges an admin fee ( 9.9 % to the care seeker and 9% to the care …" at bounding box center [461, 531] width 510 height 32
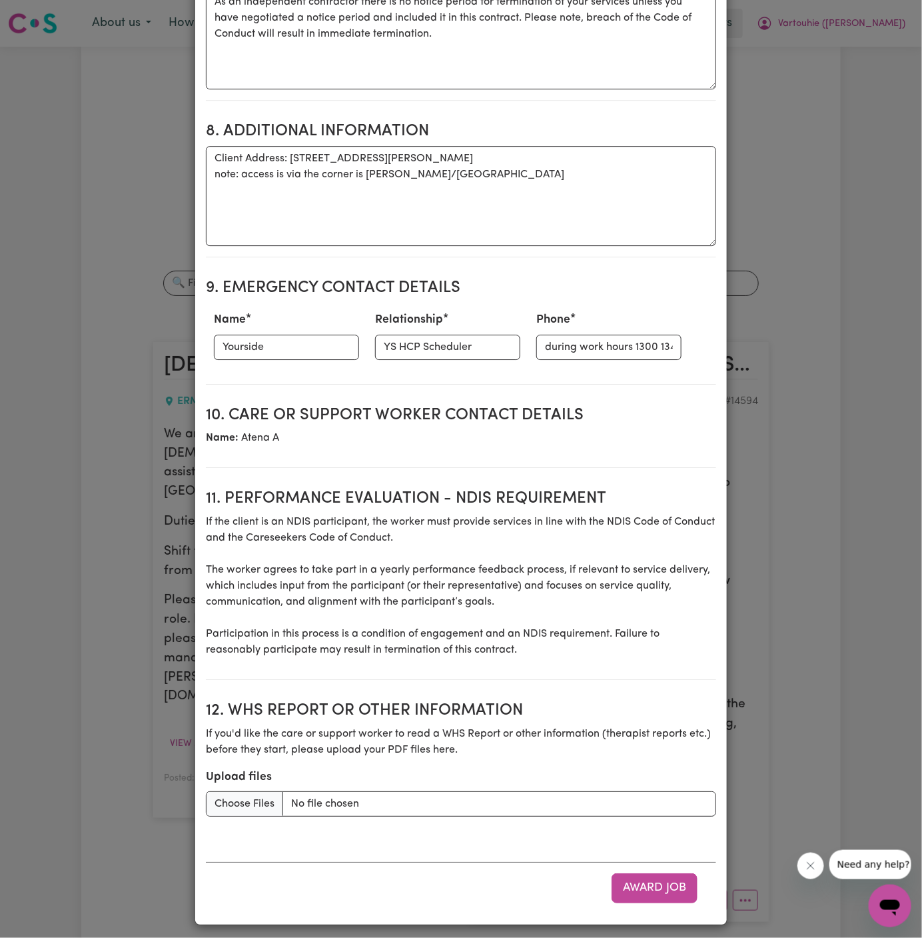
scroll to position [1379, 0]
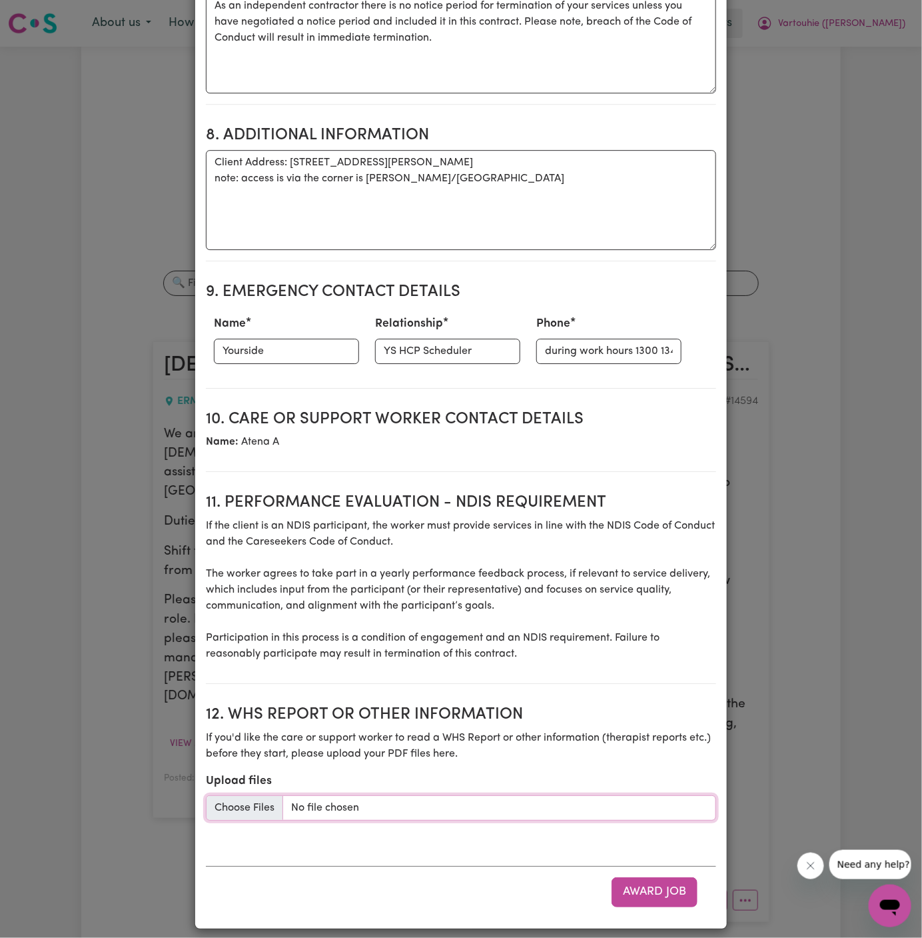
click at [267, 803] on input "Upload files" at bounding box center [461, 807] width 510 height 25
type input "C:\fakepath\Support_Plan_(28).pdf"
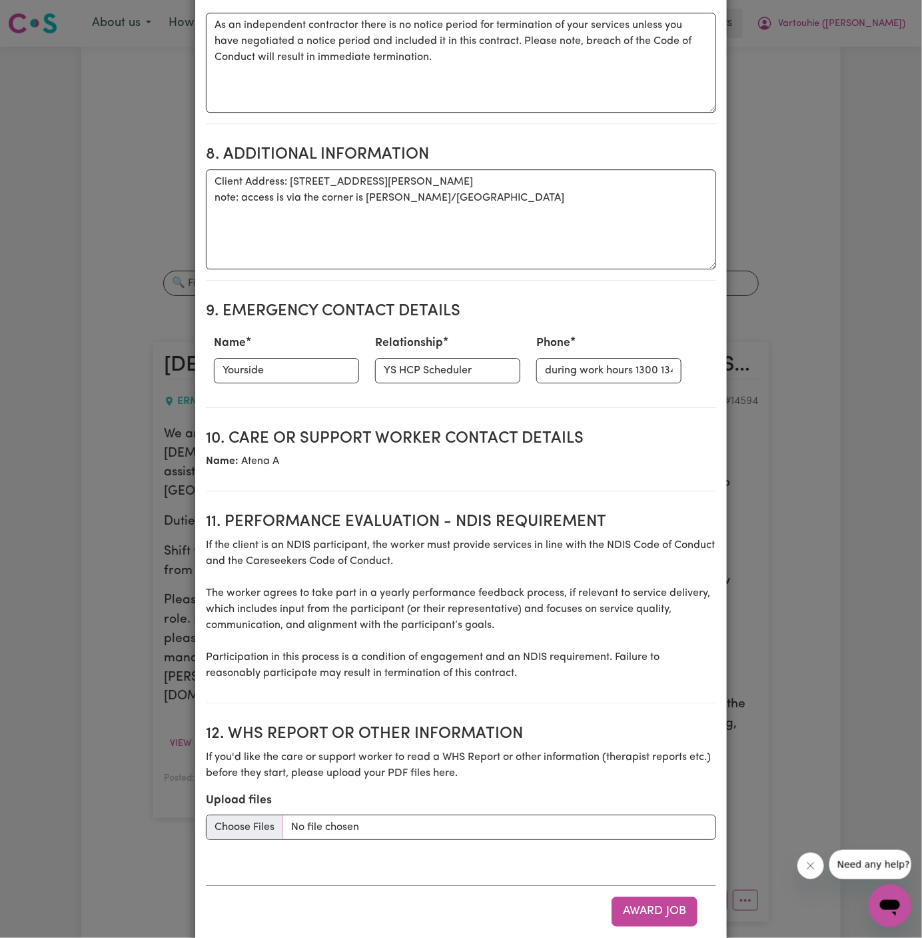
scroll to position [1383, 0]
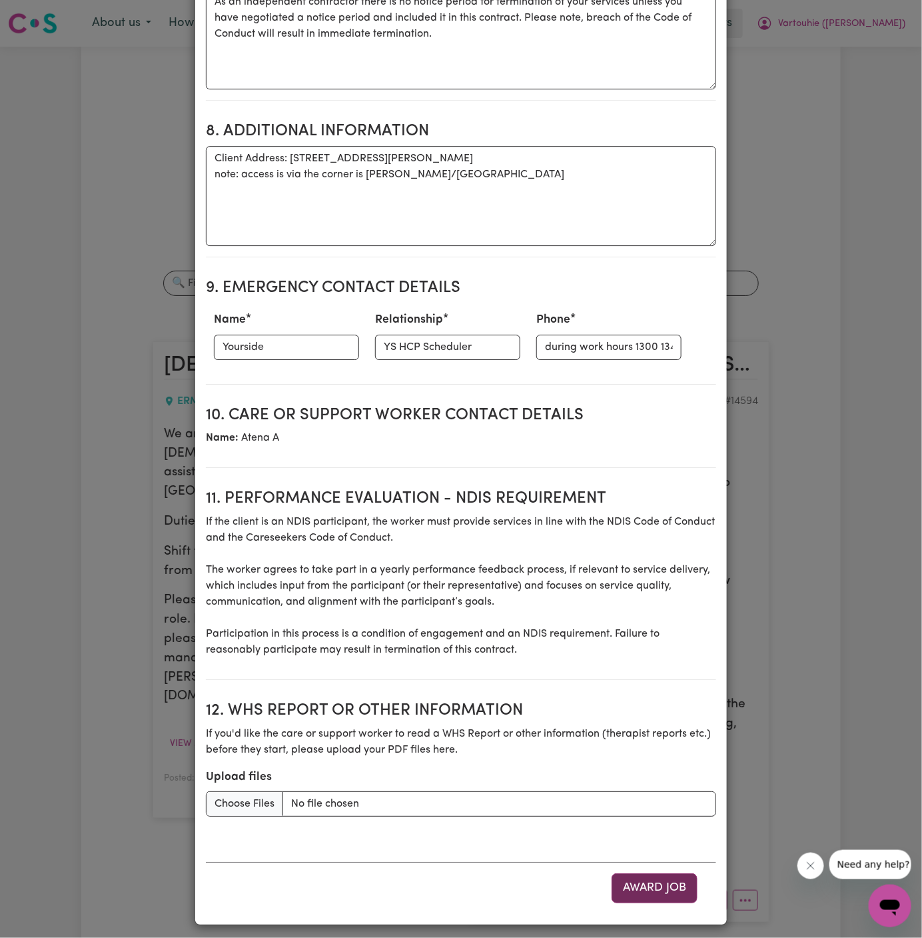
click at [666, 882] on button "Award Job" at bounding box center [655, 887] width 86 height 29
type textarea "Tasks required: Personal care"
type textarea "Days required: [DATE], [DATE], [DATE], [DATE], [DATE] Approximately 1 hours to …"
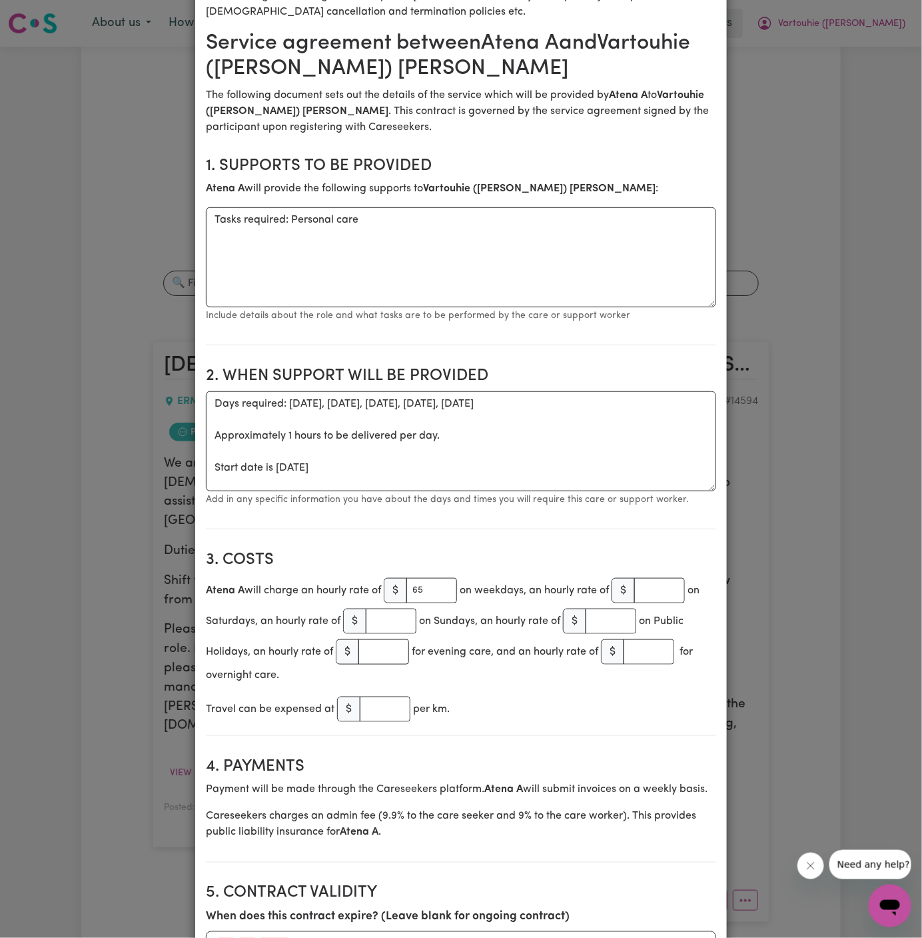
scroll to position [0, 0]
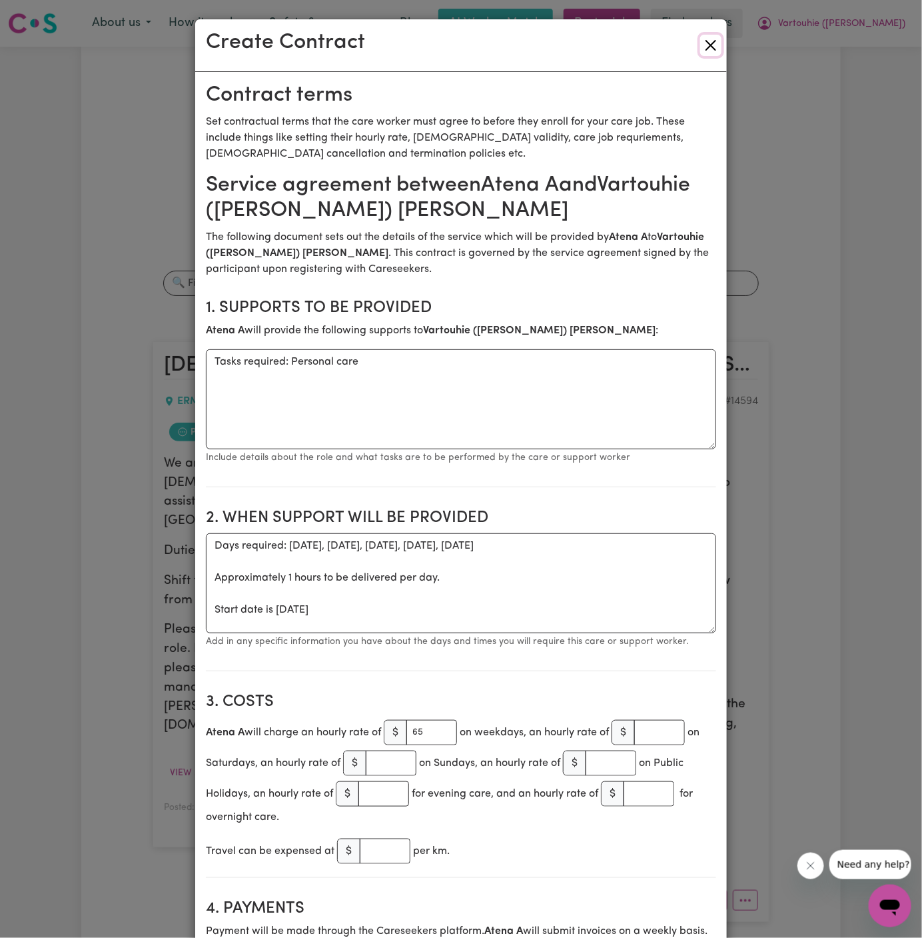
click at [717, 41] on button "Close" at bounding box center [710, 45] width 21 height 21
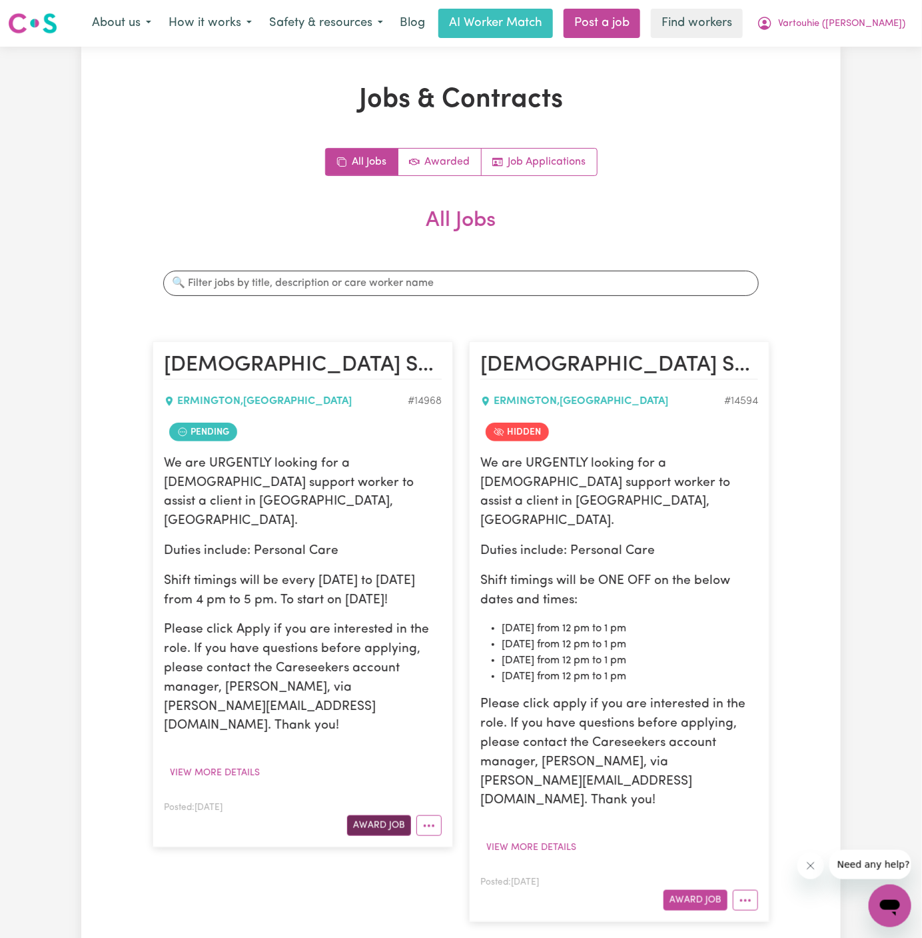
click at [376, 815] on button "Award Job" at bounding box center [379, 825] width 64 height 21
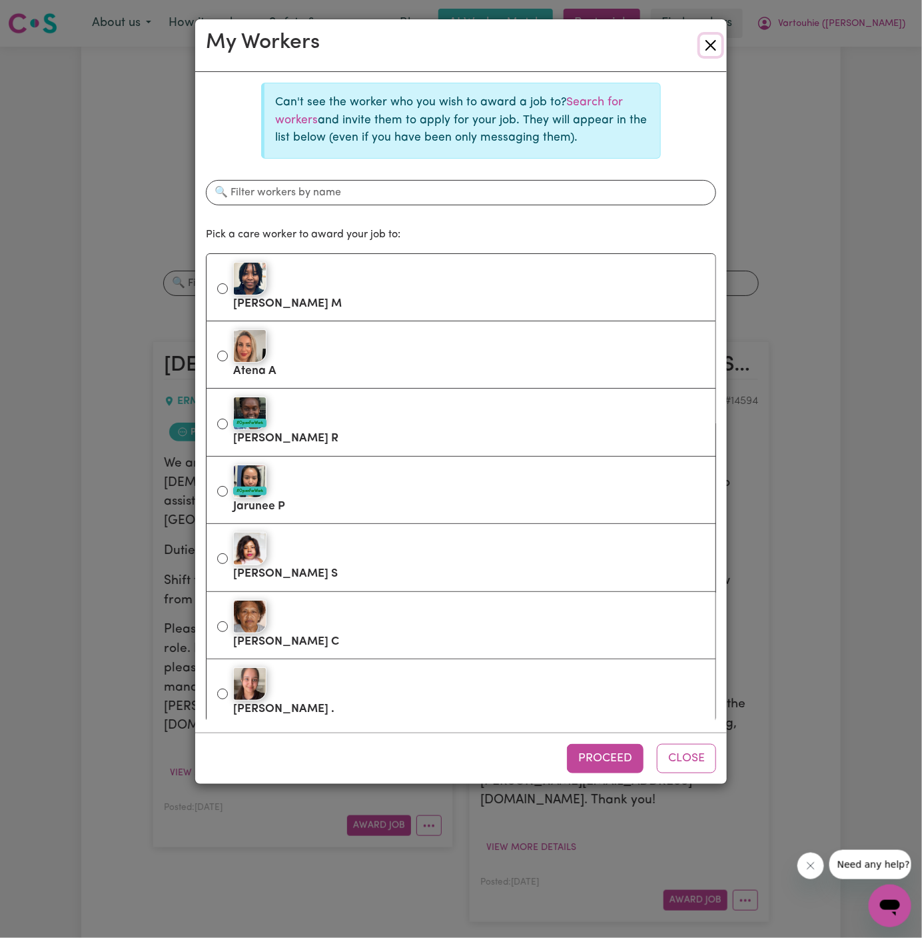
click at [719, 45] on button "Close" at bounding box center [710, 45] width 21 height 21
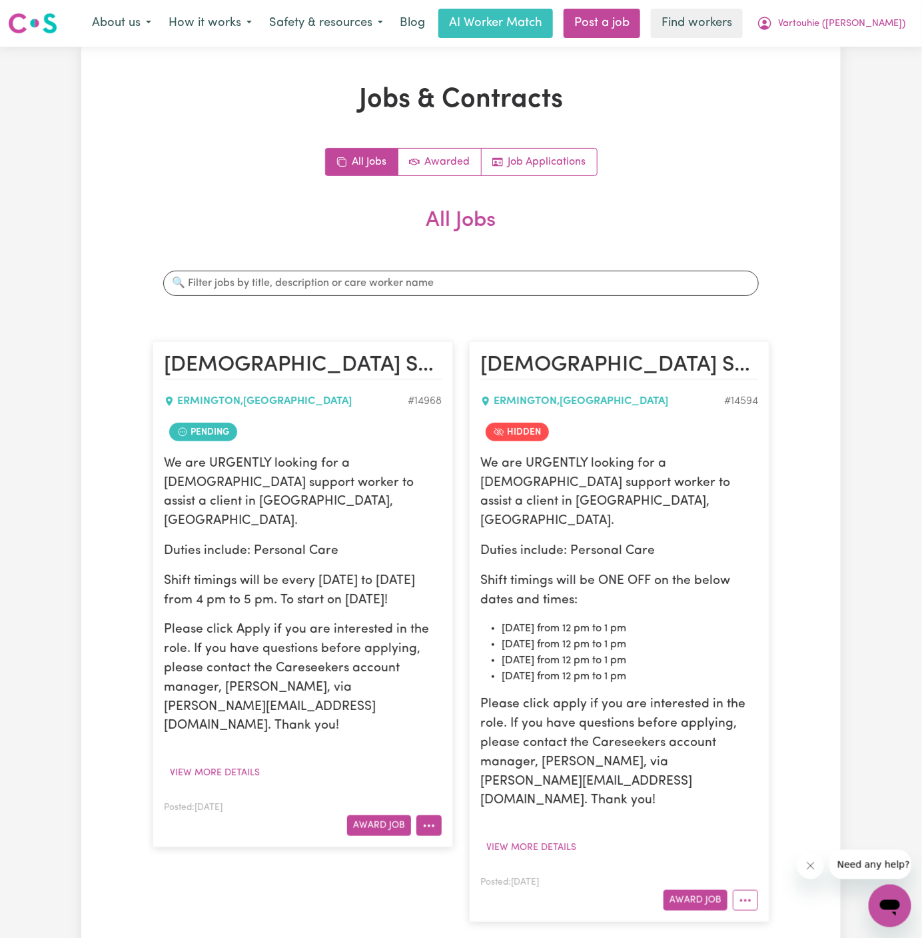
click at [427, 819] on icon "More options" at bounding box center [428, 825] width 13 height 13
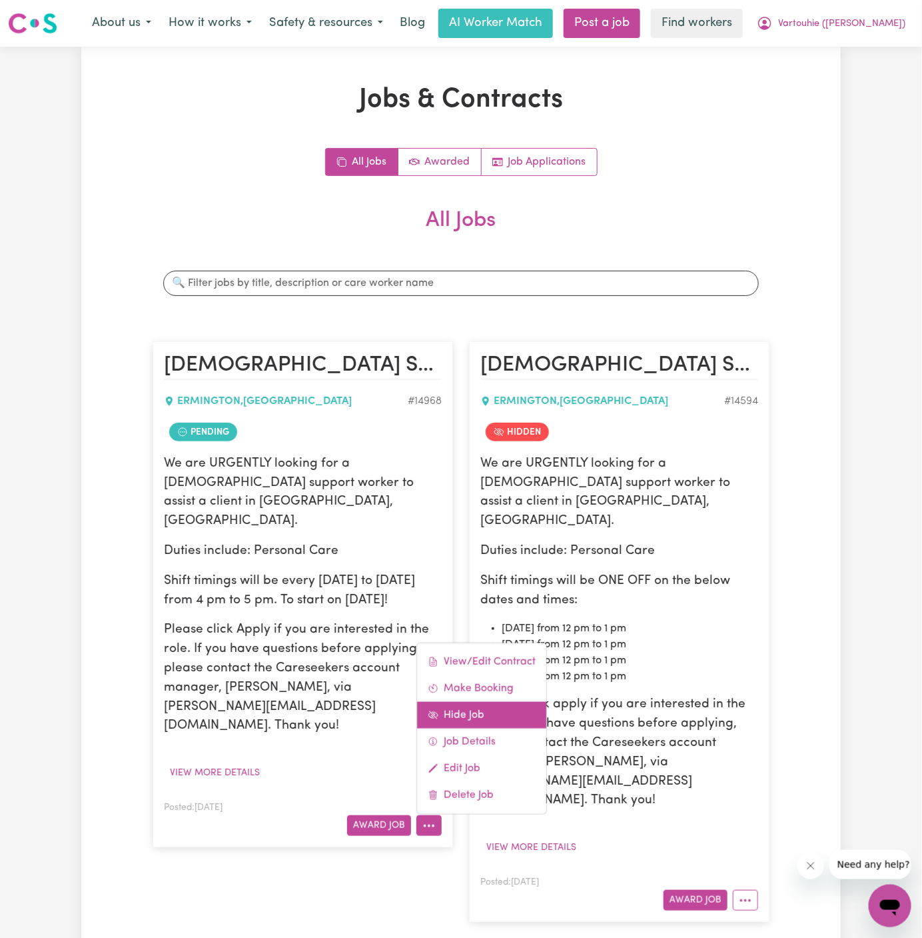
click at [462, 702] on link "Hide Job" at bounding box center [481, 715] width 129 height 27
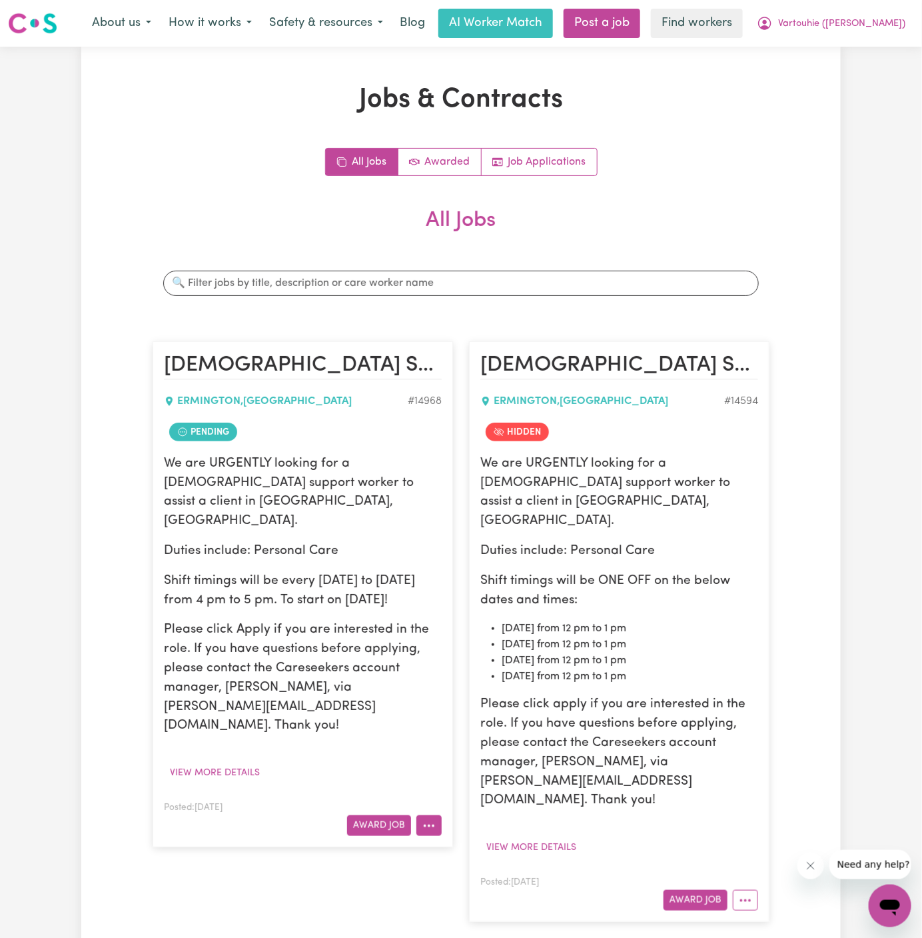
click at [427, 819] on icon "More options" at bounding box center [428, 825] width 13 height 13
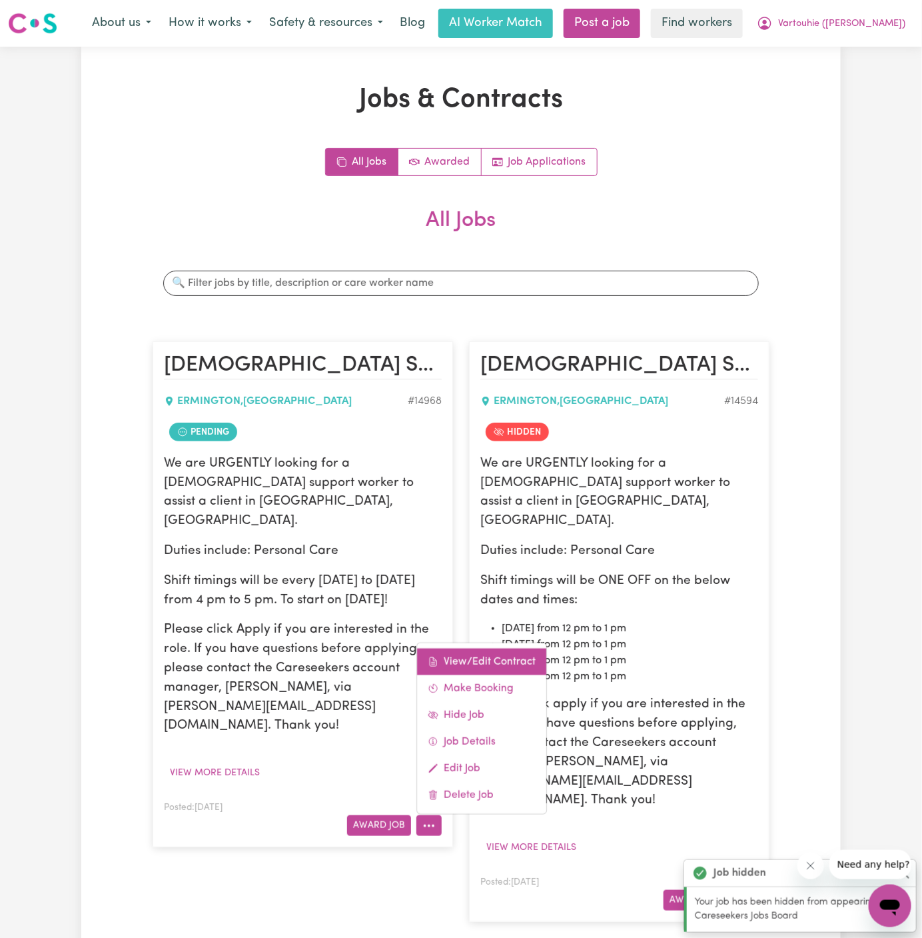
click at [492, 648] on link "View/Edit Contract" at bounding box center [481, 661] width 129 height 27
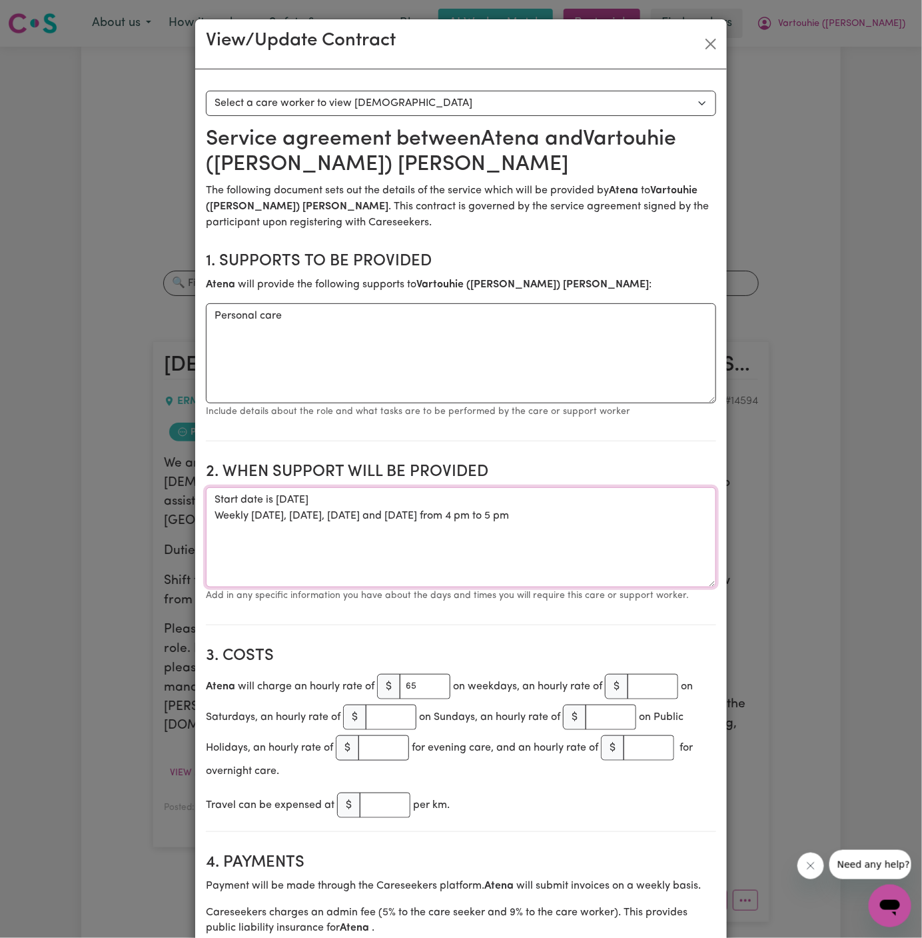
click at [528, 502] on textarea "Start date is [DATE] Weekly [DATE], [DATE], [DATE] and [DATE] from 4 pm to 5 pm" at bounding box center [461, 537] width 510 height 100
drag, startPoint x: 575, startPoint y: 513, endPoint x: 193, endPoint y: 489, distance: 383.2
click at [193, 489] on div "View/Update Contract Select a contract to view Select a care worker to view [DE…" at bounding box center [461, 469] width 922 height 938
click at [710, 47] on button "Close" at bounding box center [710, 43] width 21 height 21
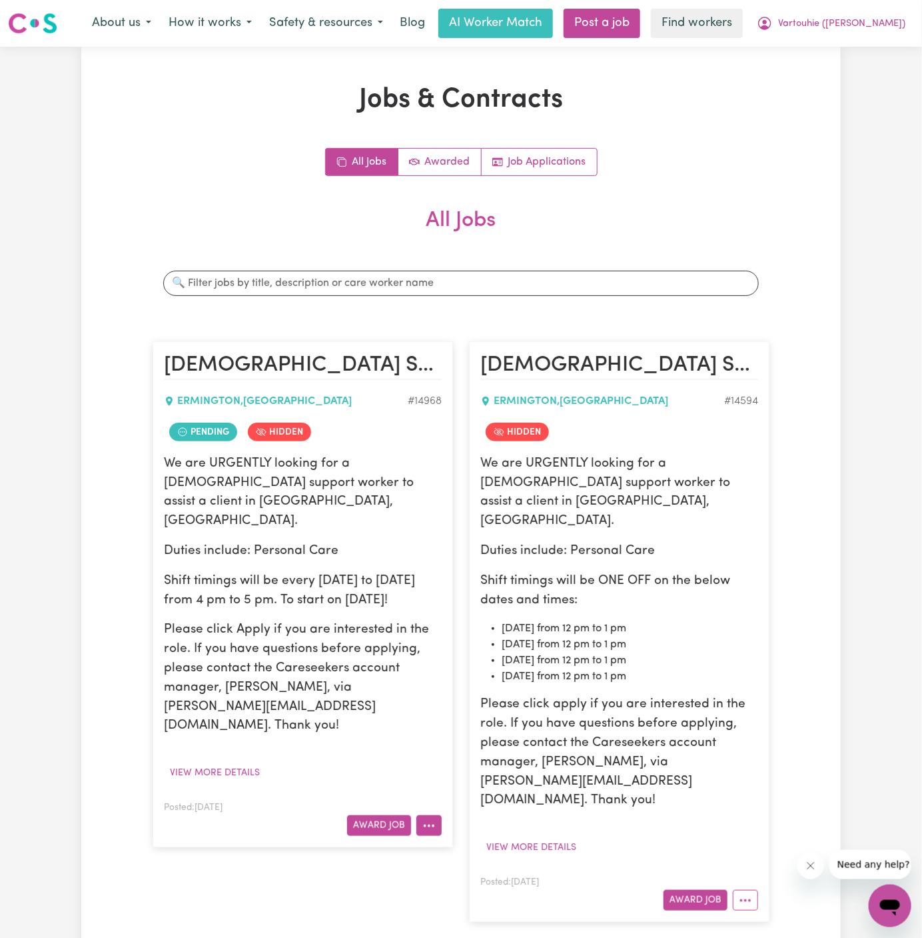
click at [427, 819] on icon "More options" at bounding box center [428, 825] width 13 height 13
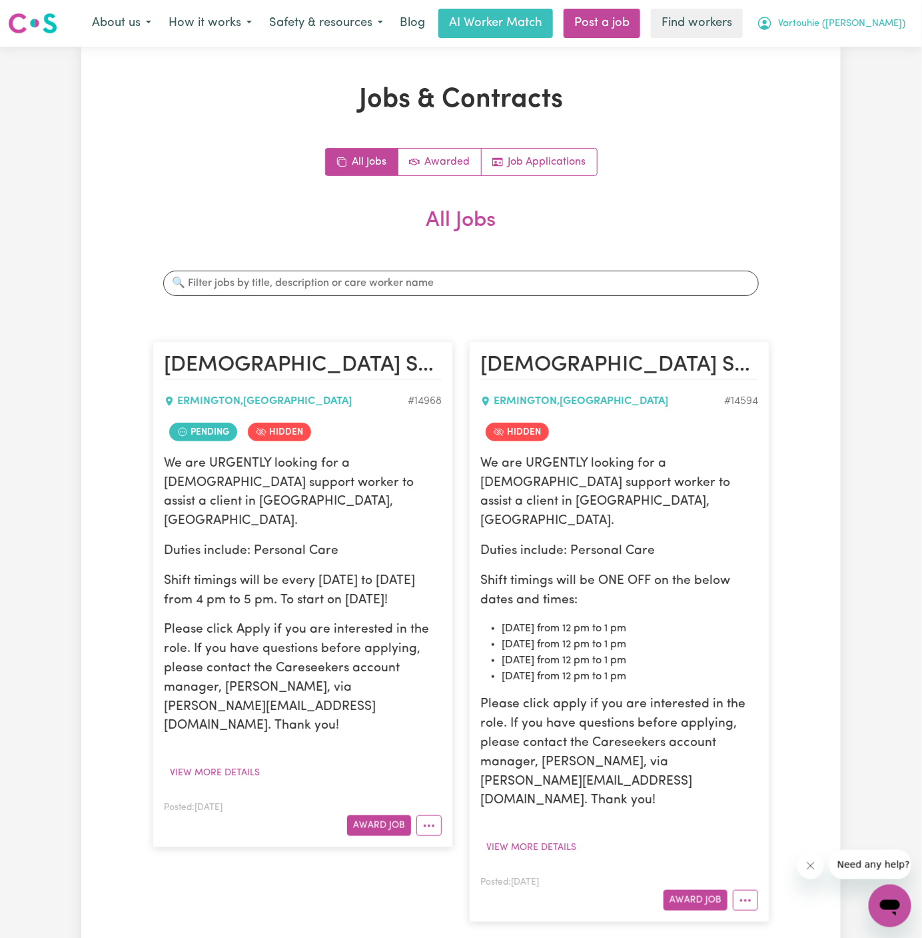
click at [848, 23] on span "Vartouhie ([PERSON_NAME])" at bounding box center [841, 24] width 127 height 15
click at [848, 51] on link "My Dashboard" at bounding box center [860, 51] width 105 height 25
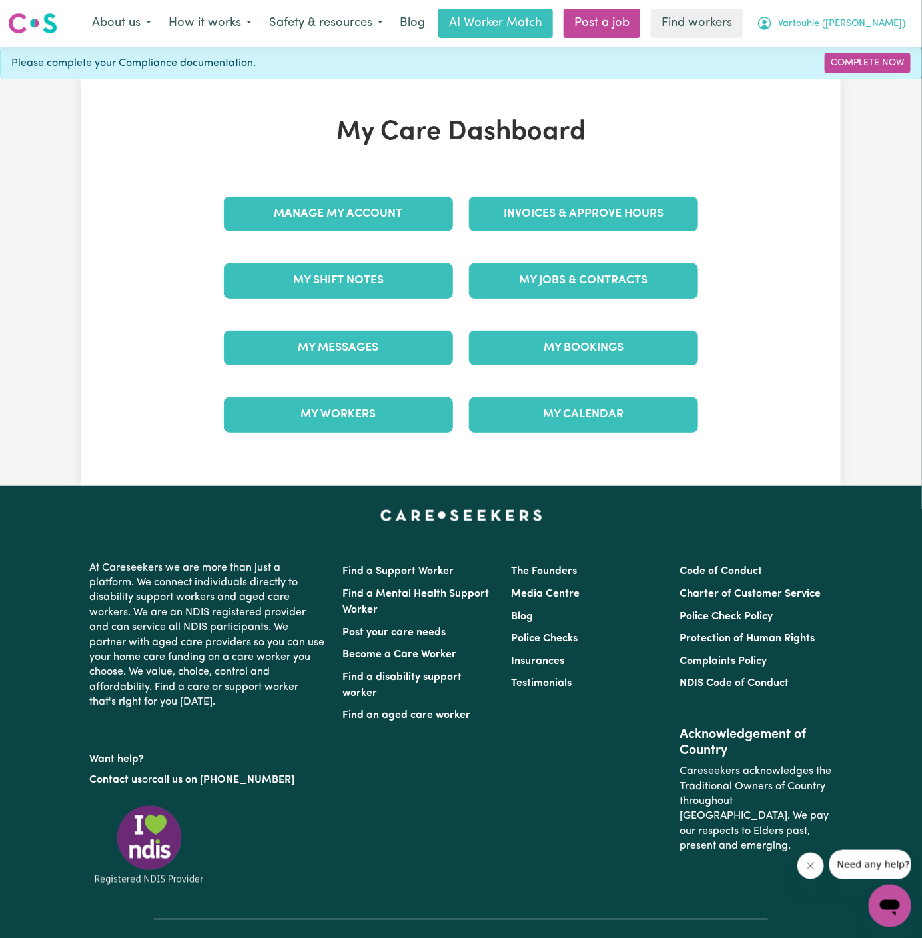
click at [852, 29] on span "Vartouhie ([PERSON_NAME])" at bounding box center [841, 24] width 127 height 15
click at [852, 87] on link "Logout" at bounding box center [860, 76] width 105 height 25
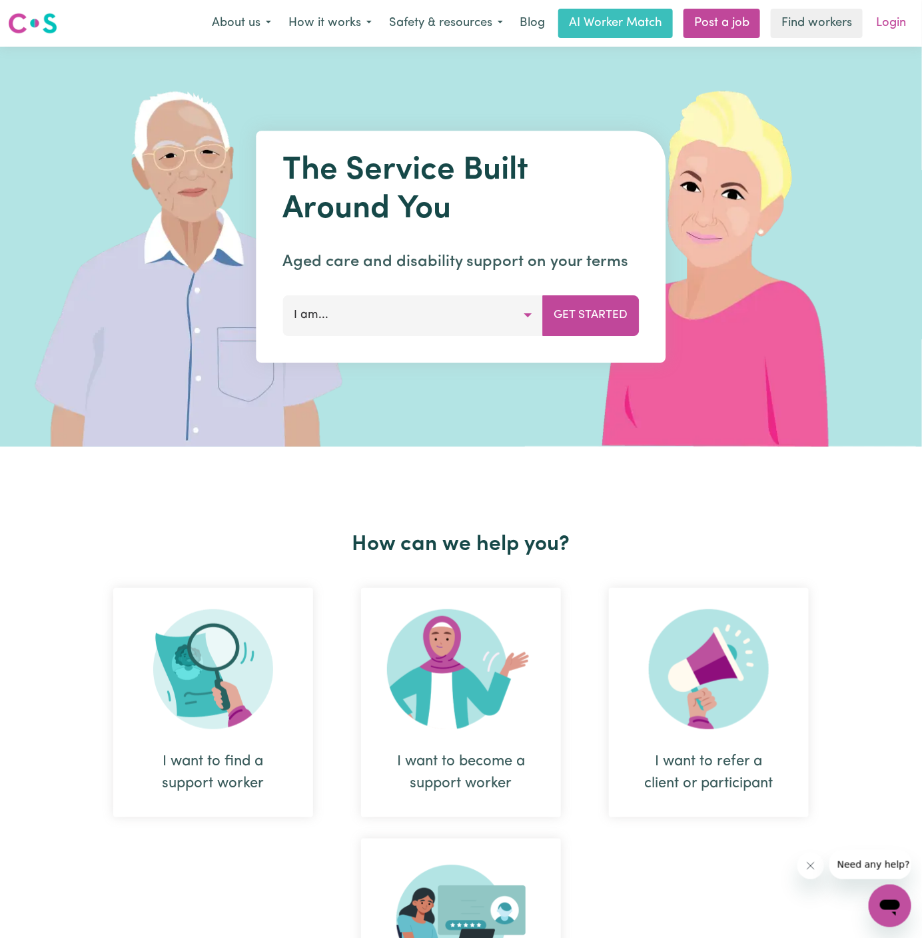
click at [880, 22] on link "Login" at bounding box center [891, 23] width 46 height 29
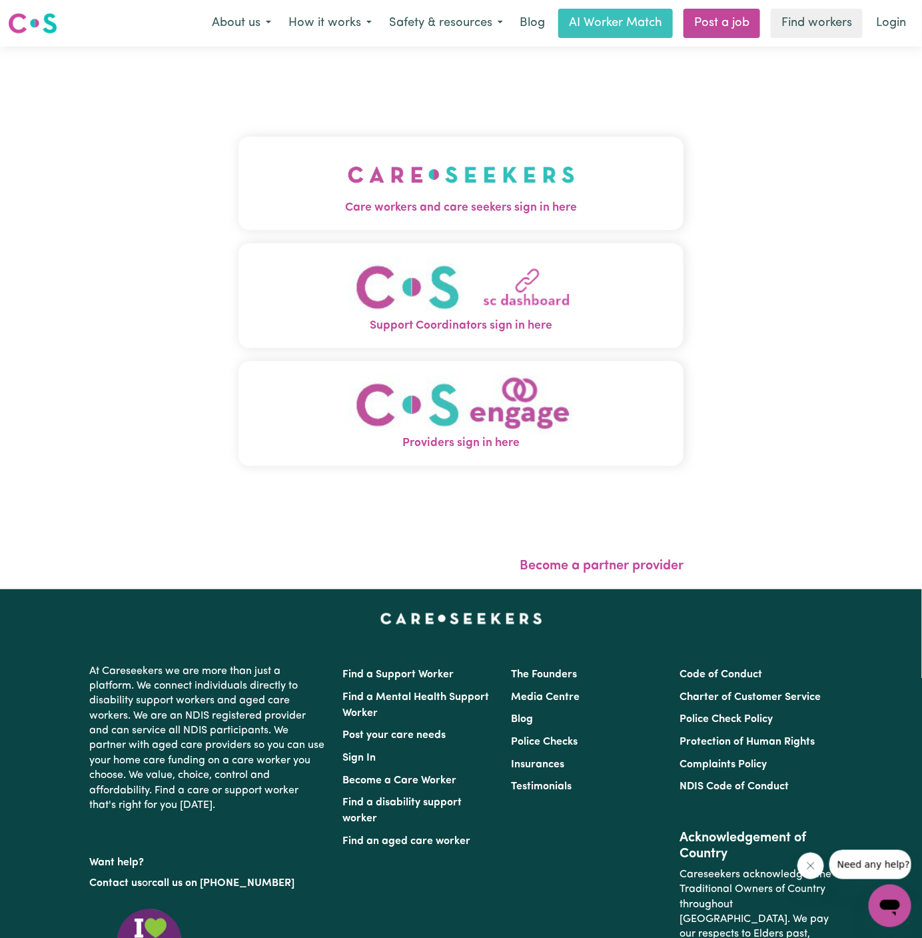
click at [465, 168] on img "Care workers and care seekers sign in here" at bounding box center [461, 174] width 227 height 49
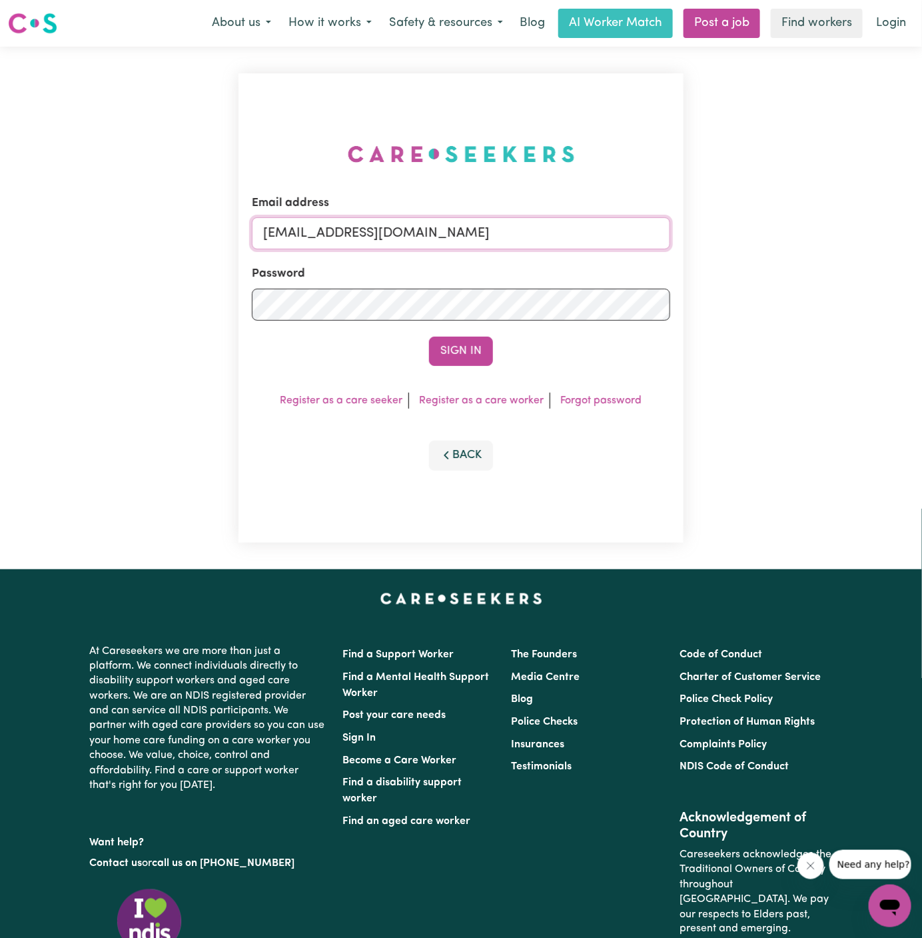
drag, startPoint x: 332, startPoint y: 231, endPoint x: 677, endPoint y: 241, distance: 345.3
click at [677, 241] on div "Email address [EMAIL_ADDRESS][DOMAIN_NAME] Password Sign In Register as a care …" at bounding box center [461, 307] width 445 height 469
paste input "BruceTWC"
type input "[EMAIL_ADDRESS][DOMAIN_NAME]"
click at [429, 336] on button "Sign In" at bounding box center [461, 350] width 64 height 29
